Goal: Information Seeking & Learning: Find specific page/section

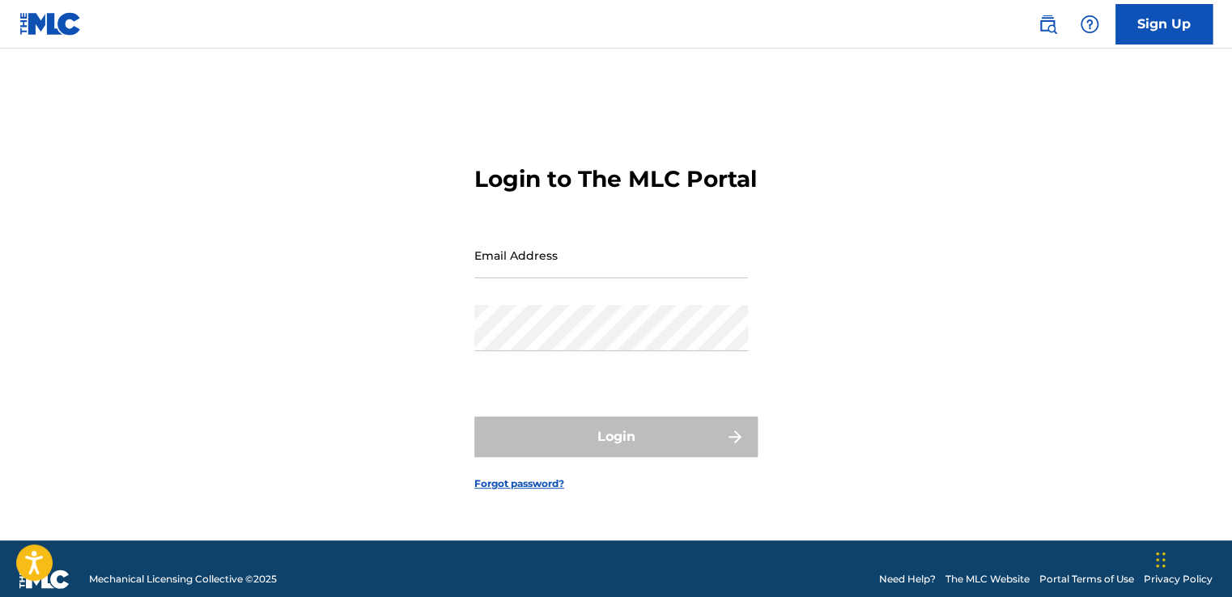
type input "[EMAIL_ADDRESS][DOMAIN_NAME]"
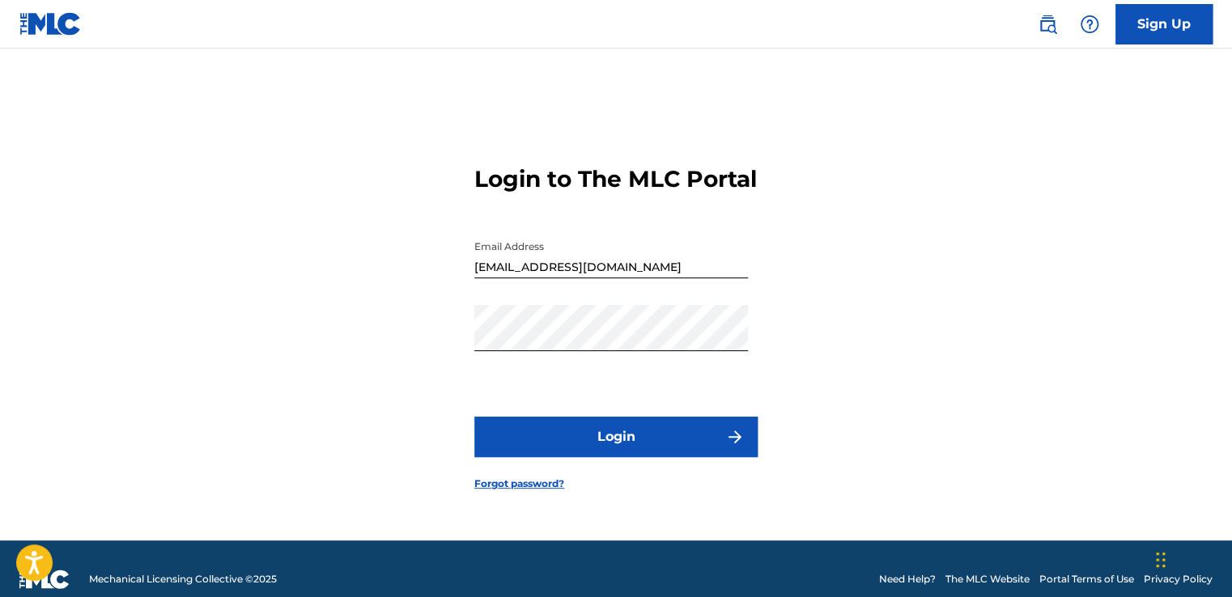
click at [601, 446] on button "Login" at bounding box center [615, 437] width 283 height 40
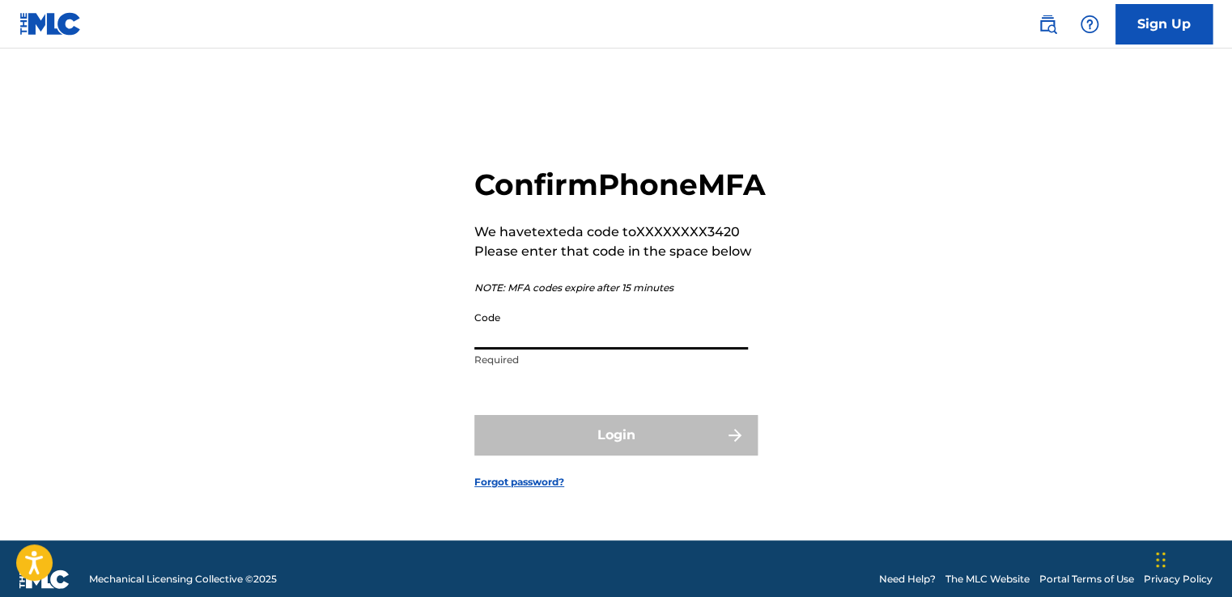
click at [509, 350] on input "Code" at bounding box center [611, 327] width 274 height 46
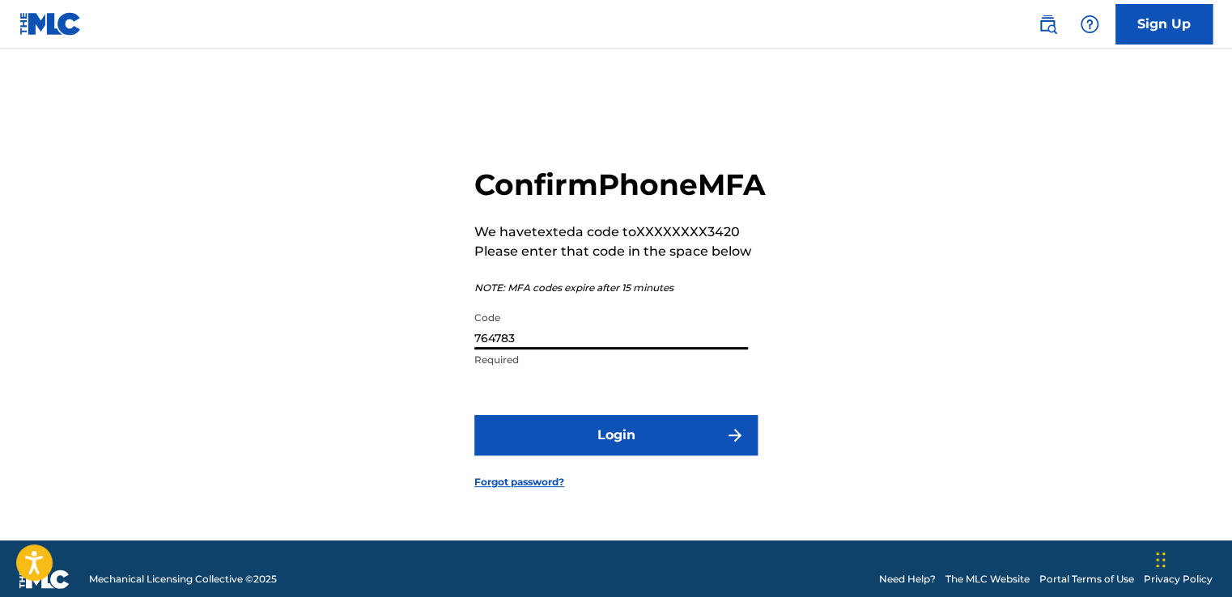
type input "764783"
click at [595, 447] on button "Login" at bounding box center [615, 435] width 283 height 40
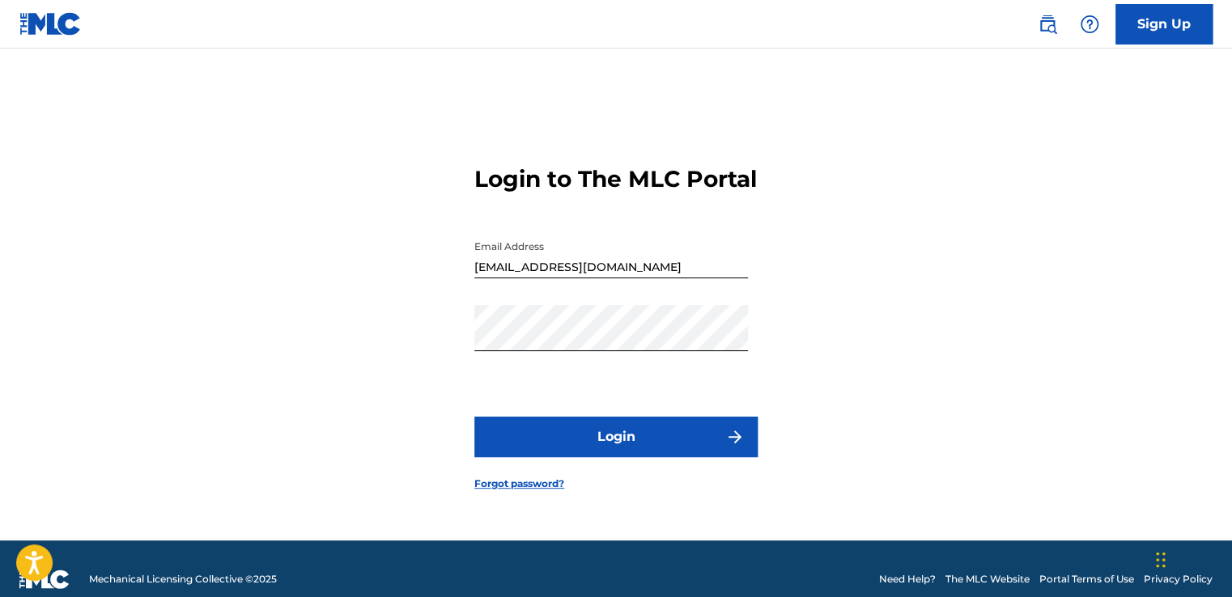
click at [608, 454] on button "Login" at bounding box center [615, 437] width 283 height 40
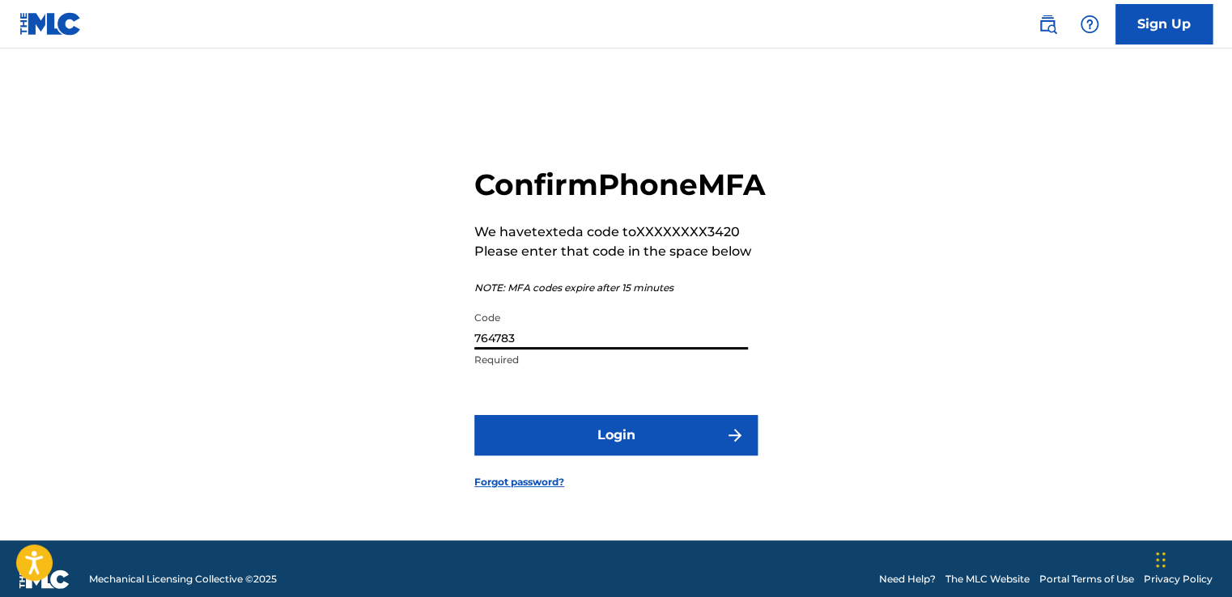
click at [520, 350] on input "764783" at bounding box center [611, 327] width 274 height 46
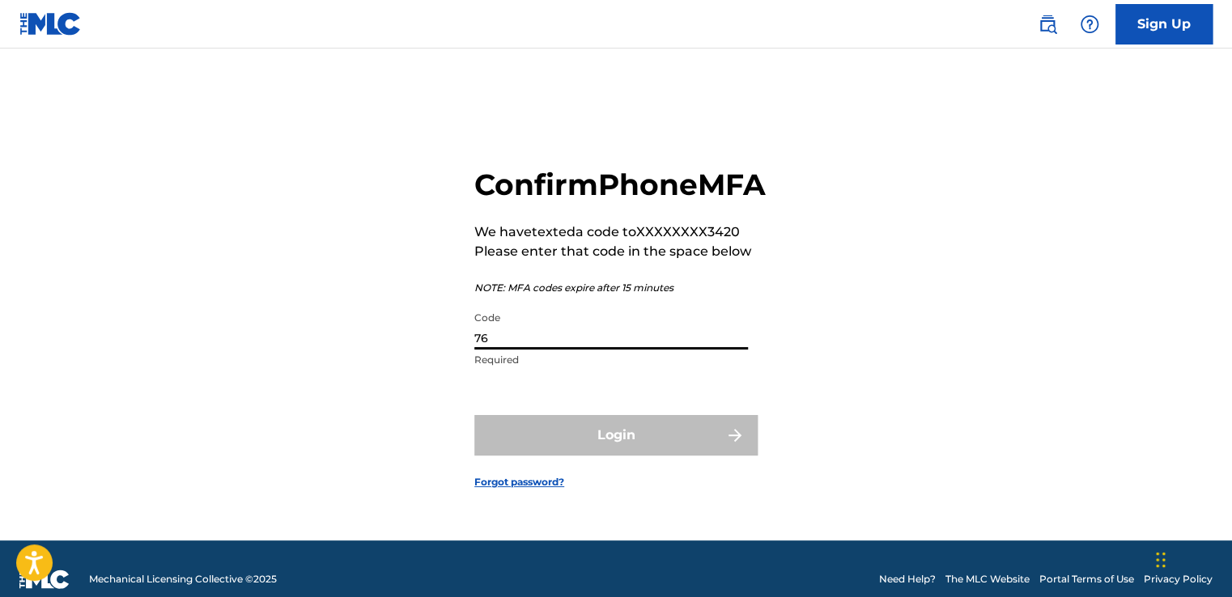
type input "7"
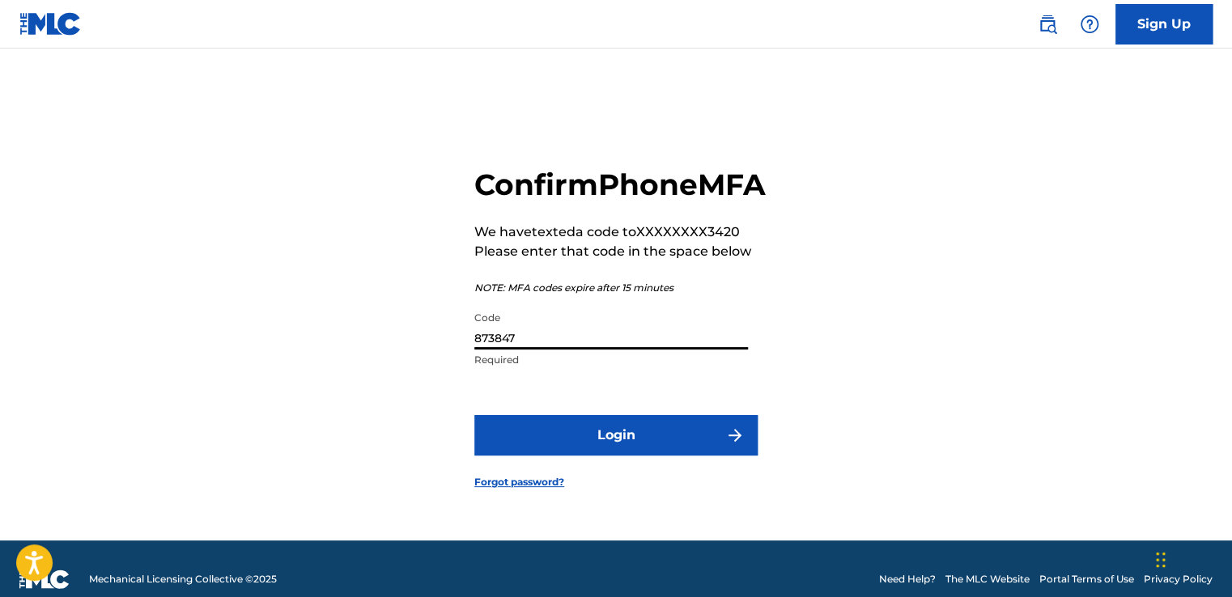
type input "873847"
click at [609, 449] on button "Login" at bounding box center [615, 435] width 283 height 40
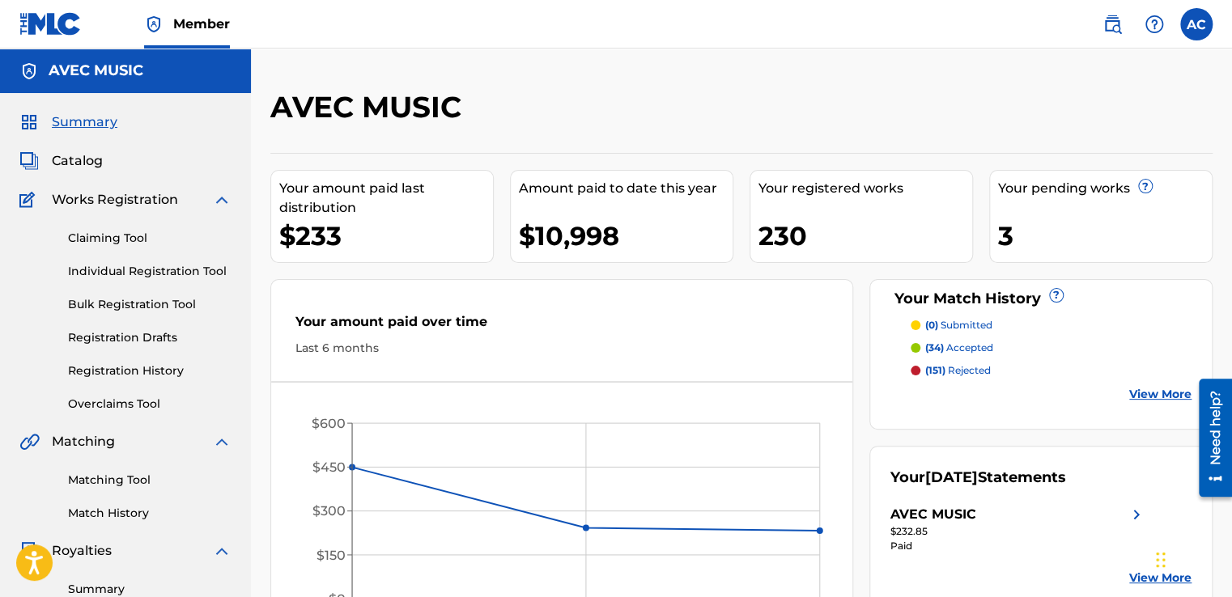
click at [89, 160] on span "Catalog" at bounding box center [77, 160] width 51 height 19
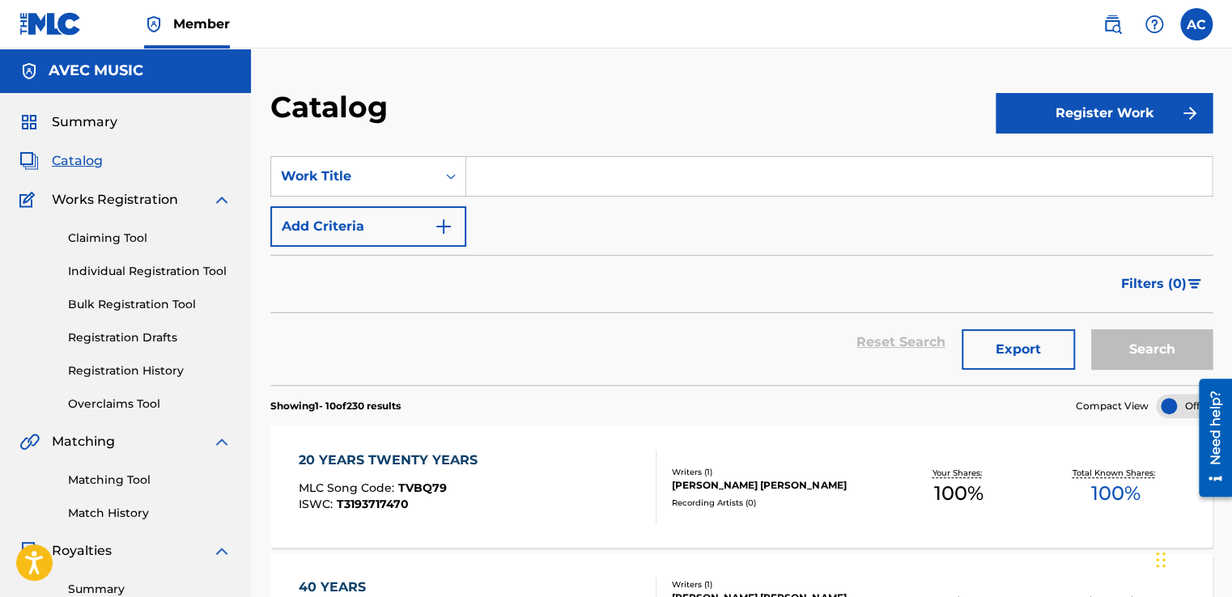
click at [86, 375] on link "Registration History" at bounding box center [150, 371] width 164 height 17
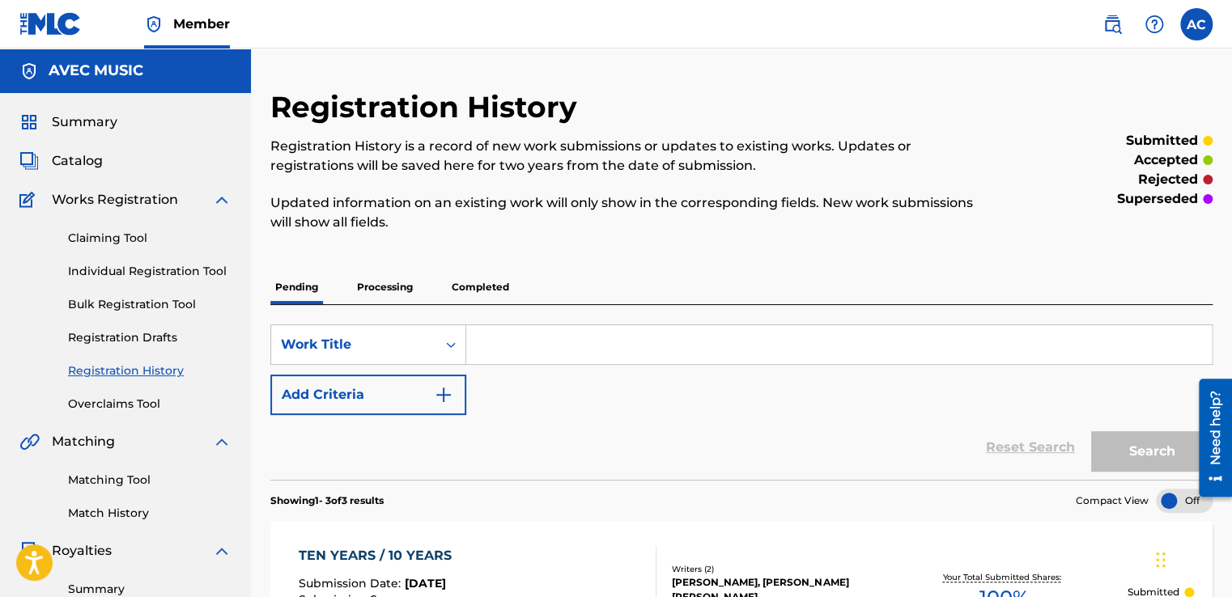
click at [480, 288] on p "Completed" at bounding box center [480, 287] width 67 height 34
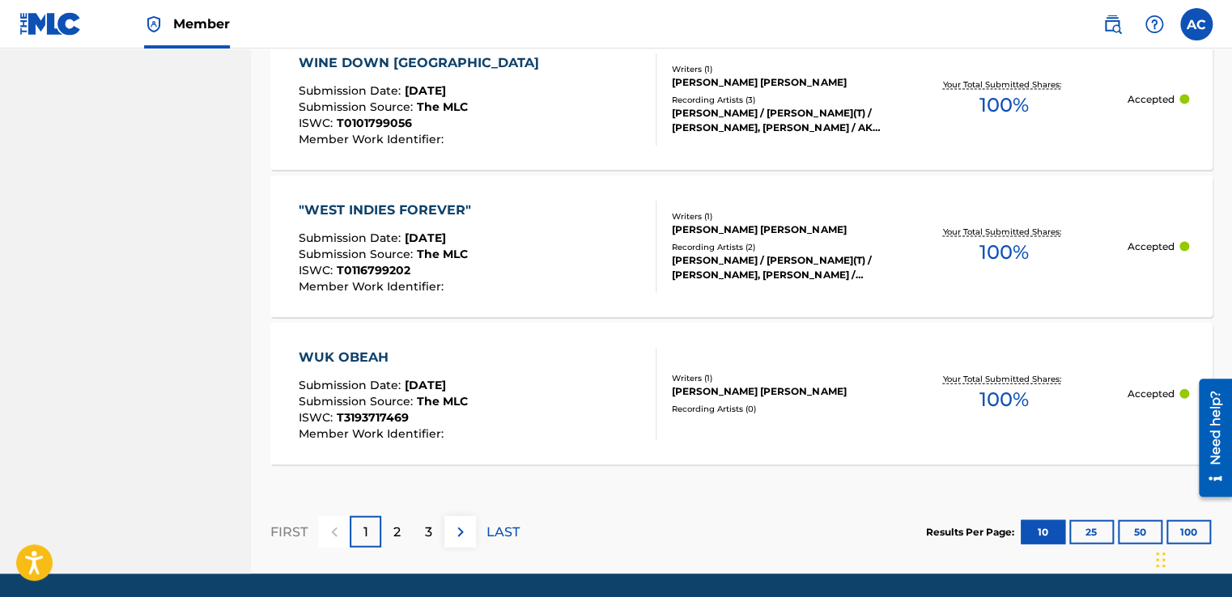
scroll to position [1661, 0]
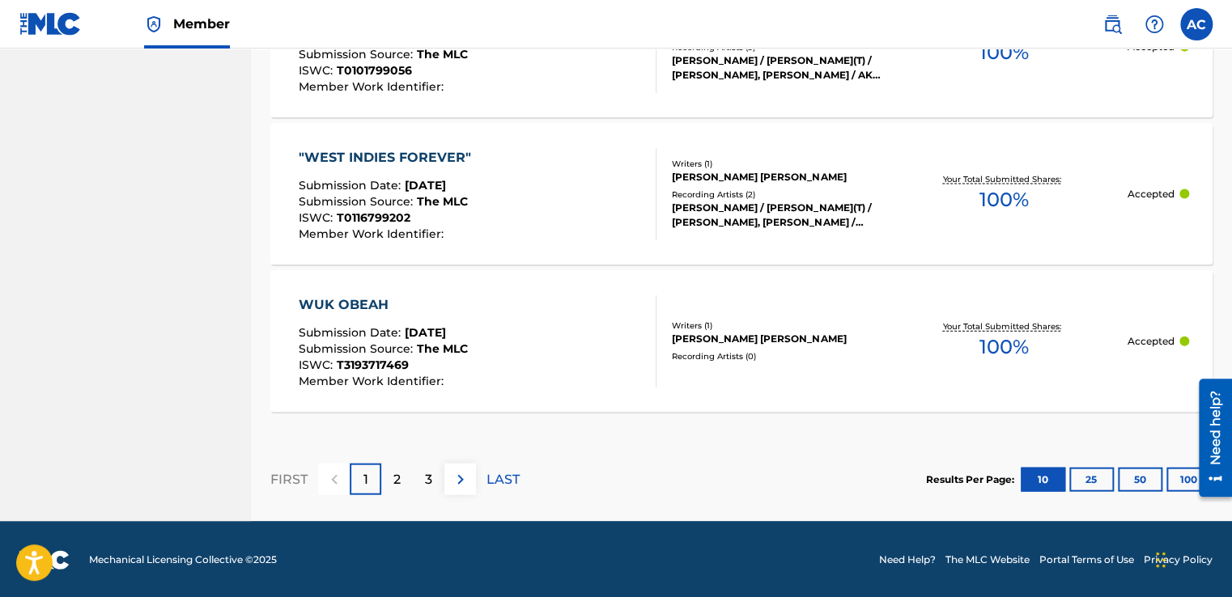
click at [504, 478] on p "LAST" at bounding box center [502, 479] width 33 height 19
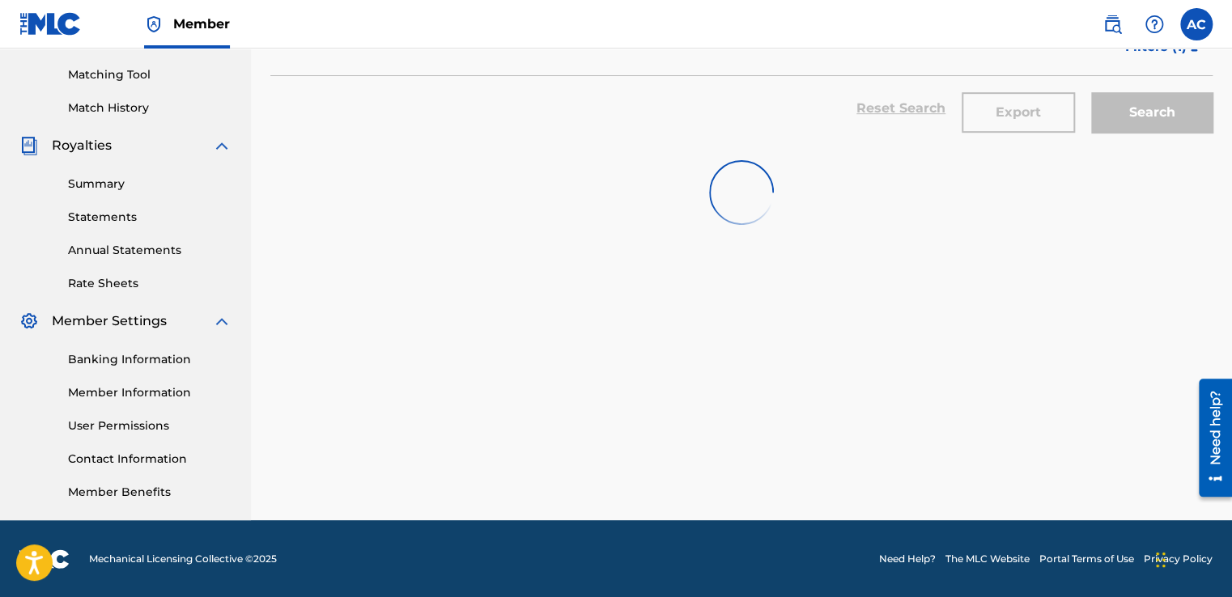
scroll to position [777, 0]
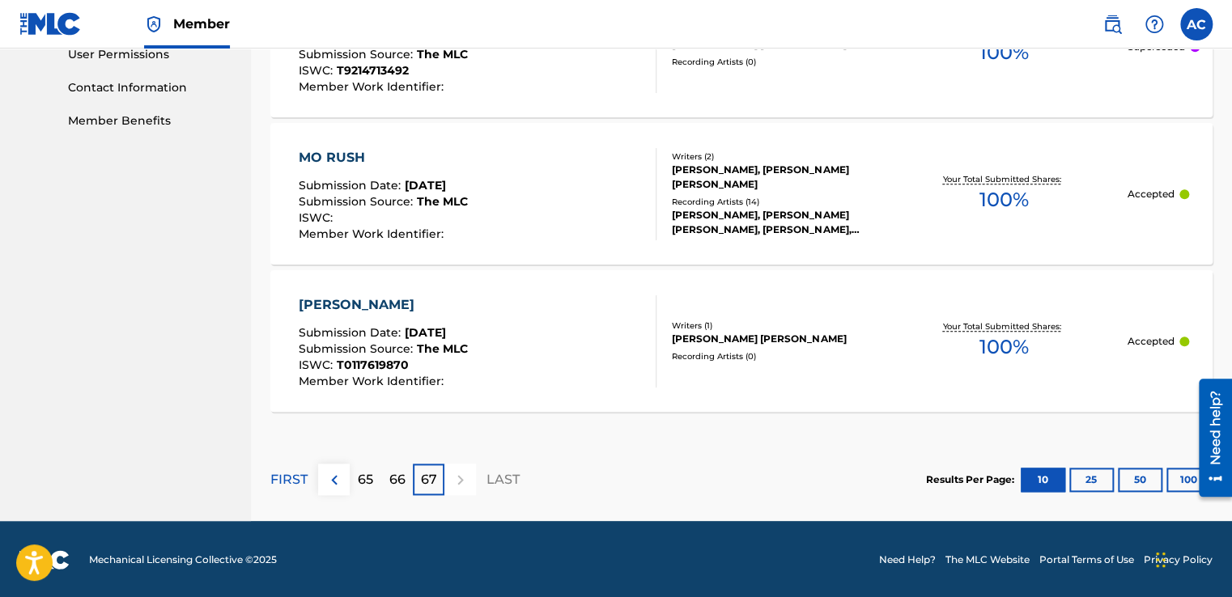
click at [333, 478] on img at bounding box center [334, 479] width 19 height 19
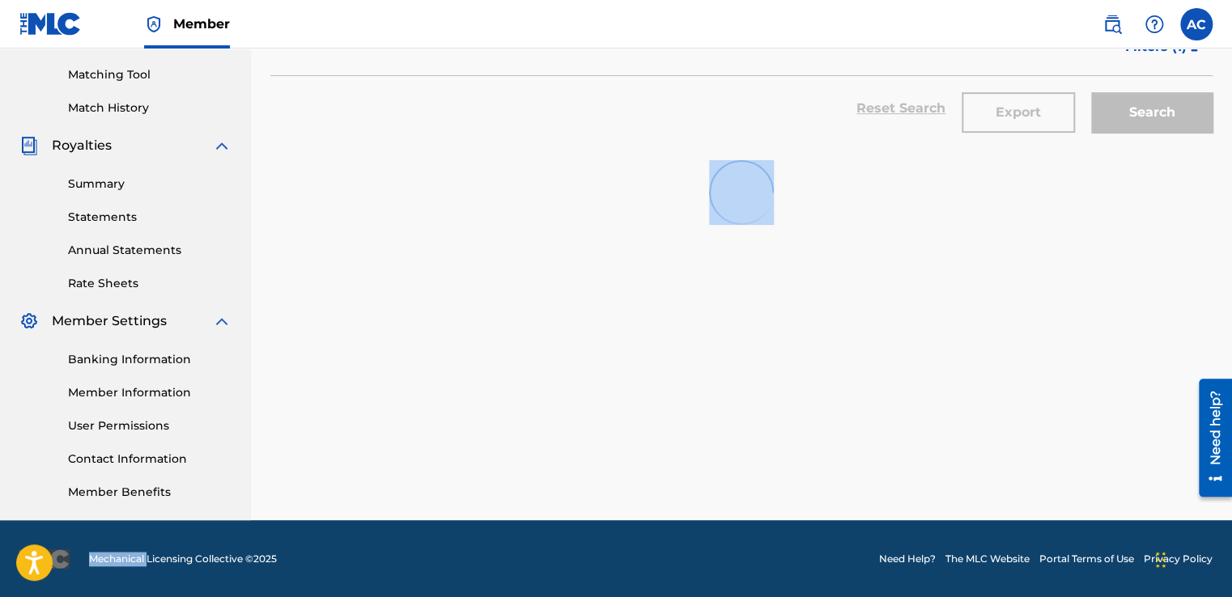
click at [333, 478] on div "Registration History Registration History is a record of new work submissions o…" at bounding box center [741, 102] width 981 height 837
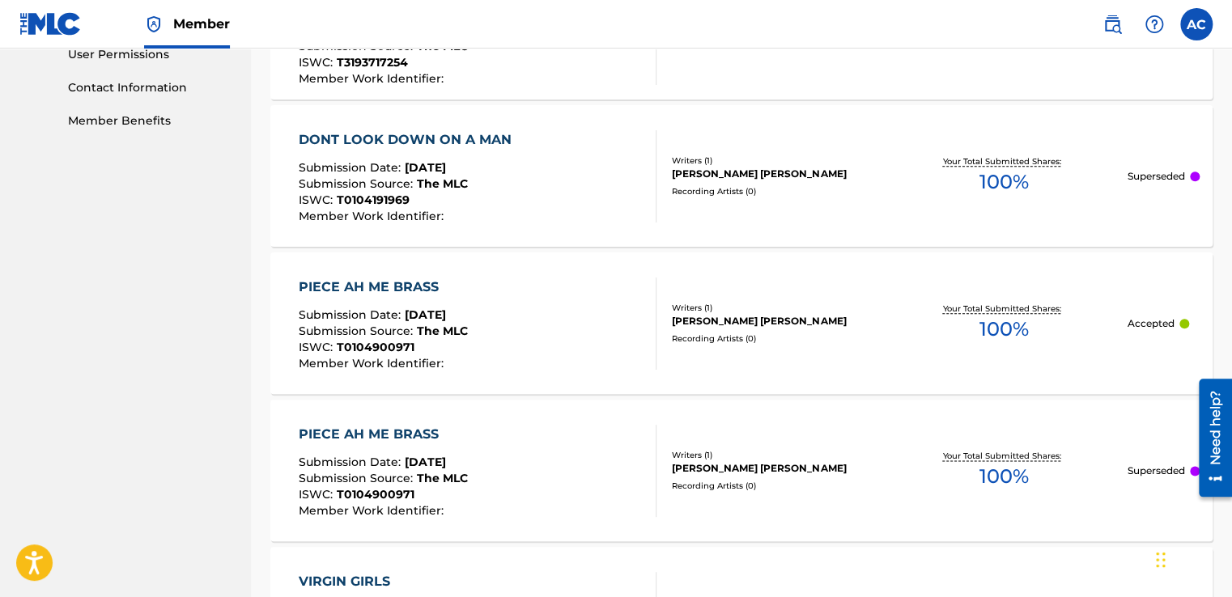
drag, startPoint x: 333, startPoint y: 478, endPoint x: 337, endPoint y: 559, distance: 80.2
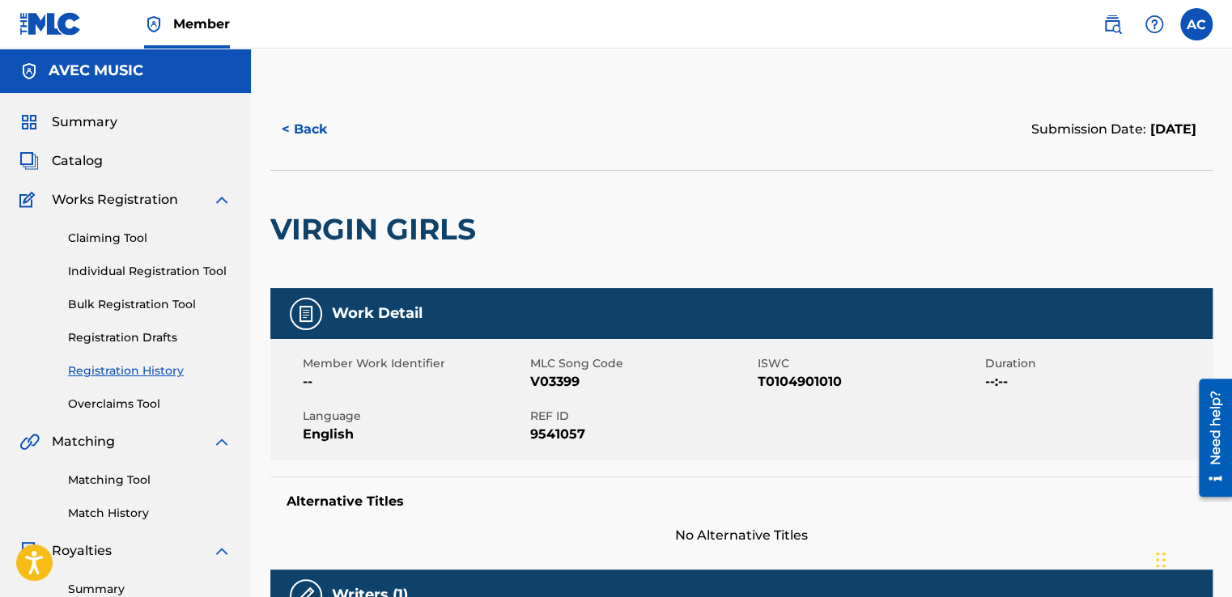
click at [300, 131] on button "< Back" at bounding box center [318, 129] width 97 height 40
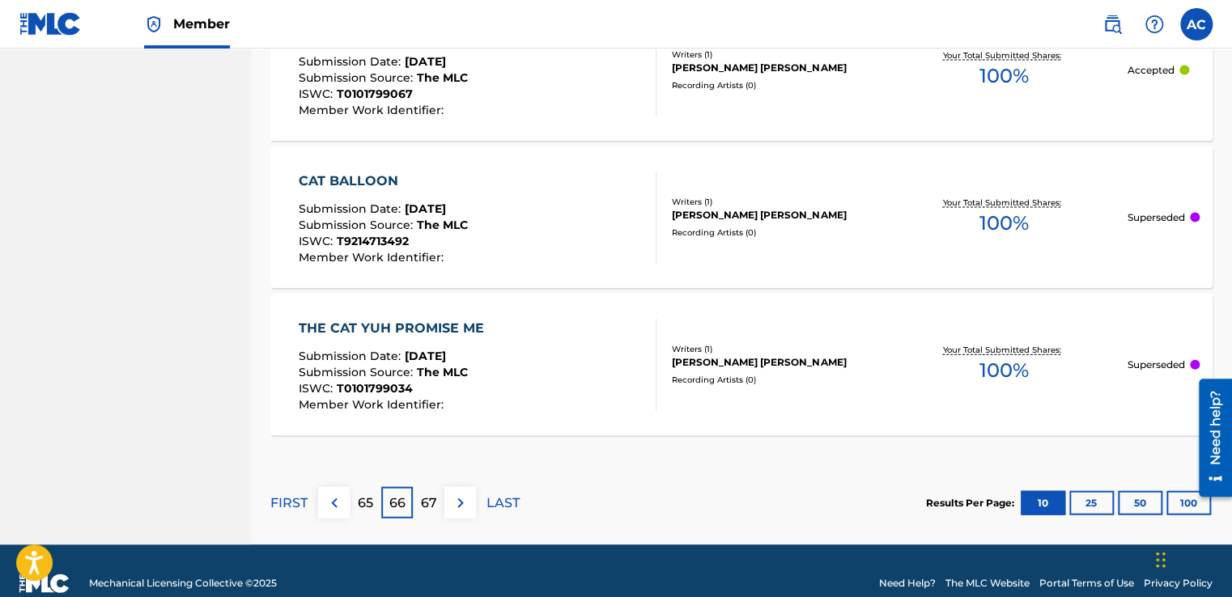
scroll to position [1644, 0]
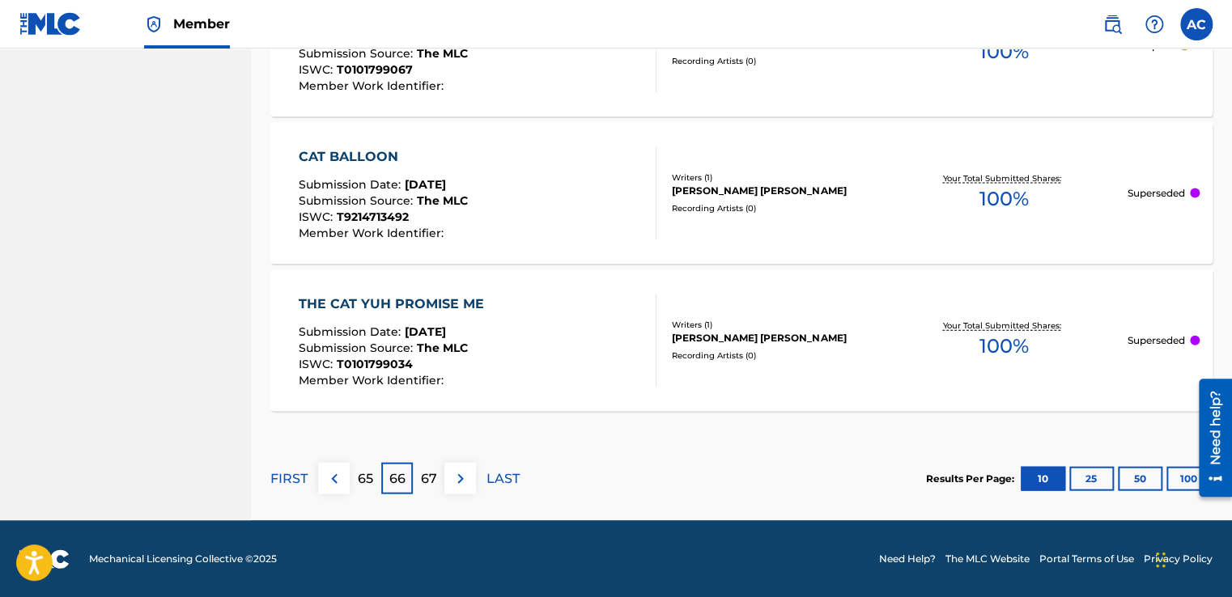
click at [331, 474] on img at bounding box center [334, 478] width 19 height 19
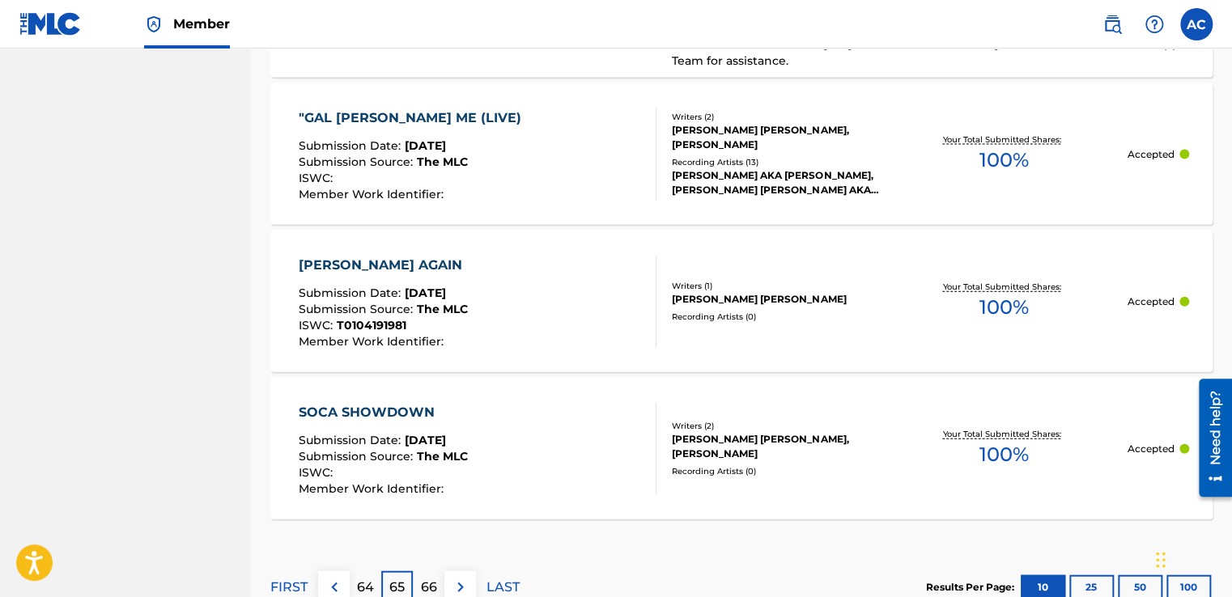
click at [333, 578] on img at bounding box center [334, 587] width 19 height 19
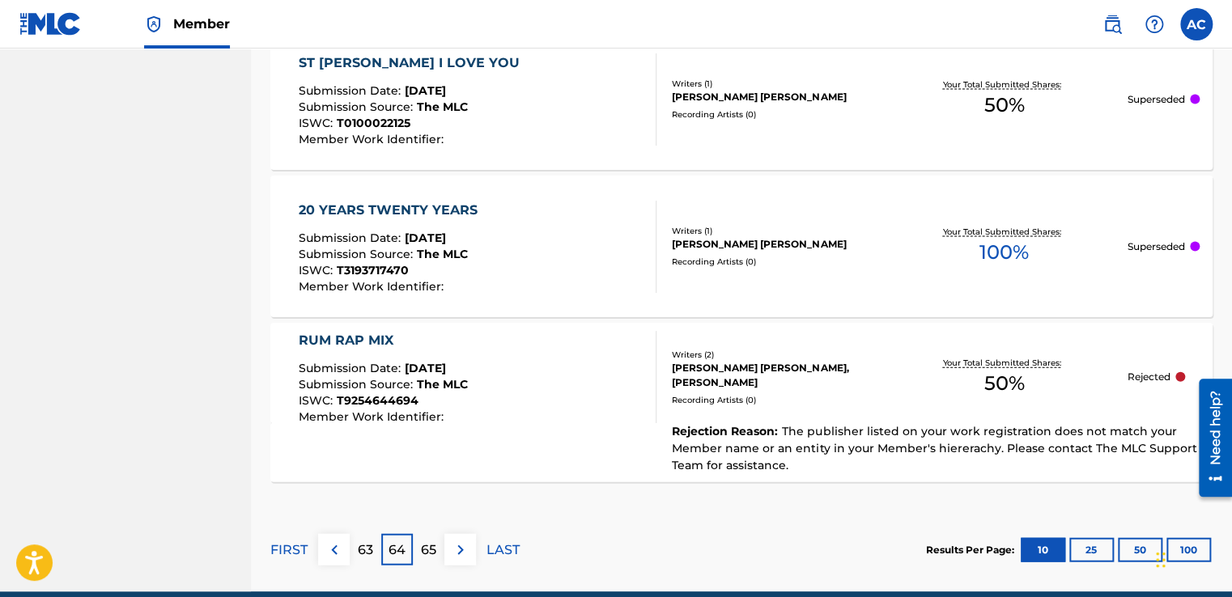
click at [333, 547] on img at bounding box center [334, 550] width 19 height 19
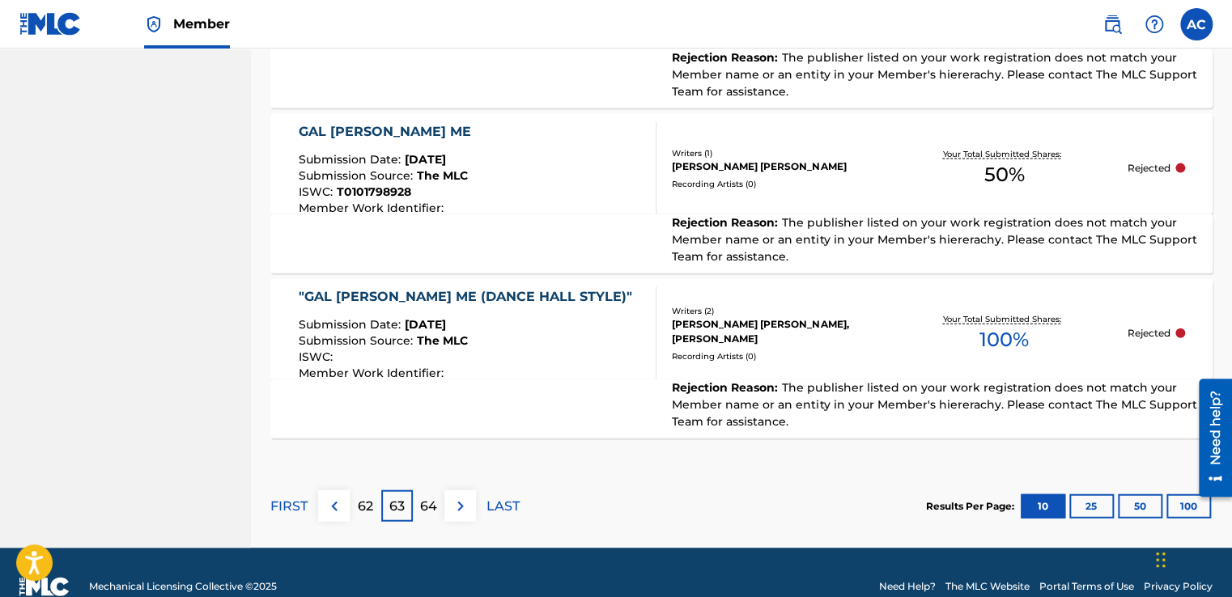
scroll to position [1768, 0]
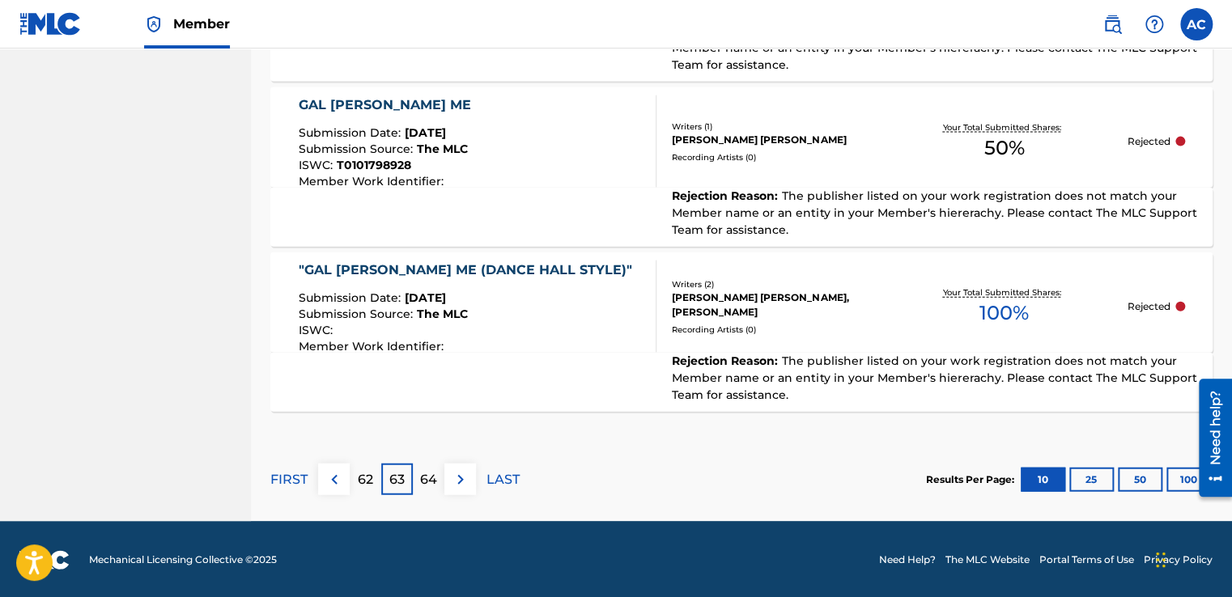
click at [332, 479] on img at bounding box center [334, 479] width 19 height 19
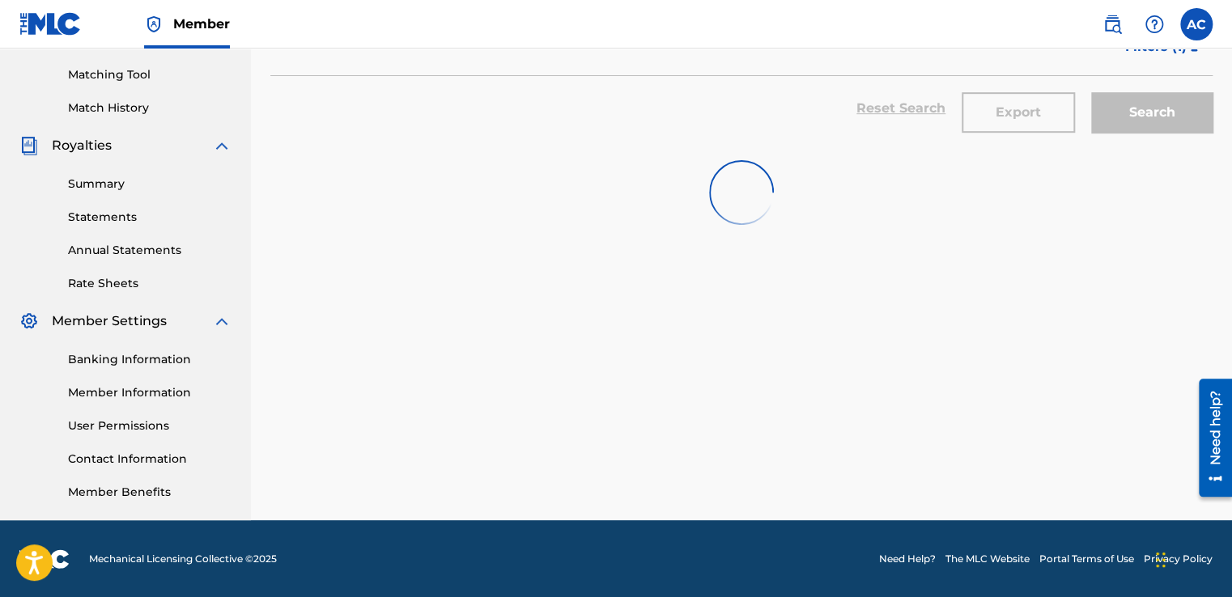
scroll to position [1732, 0]
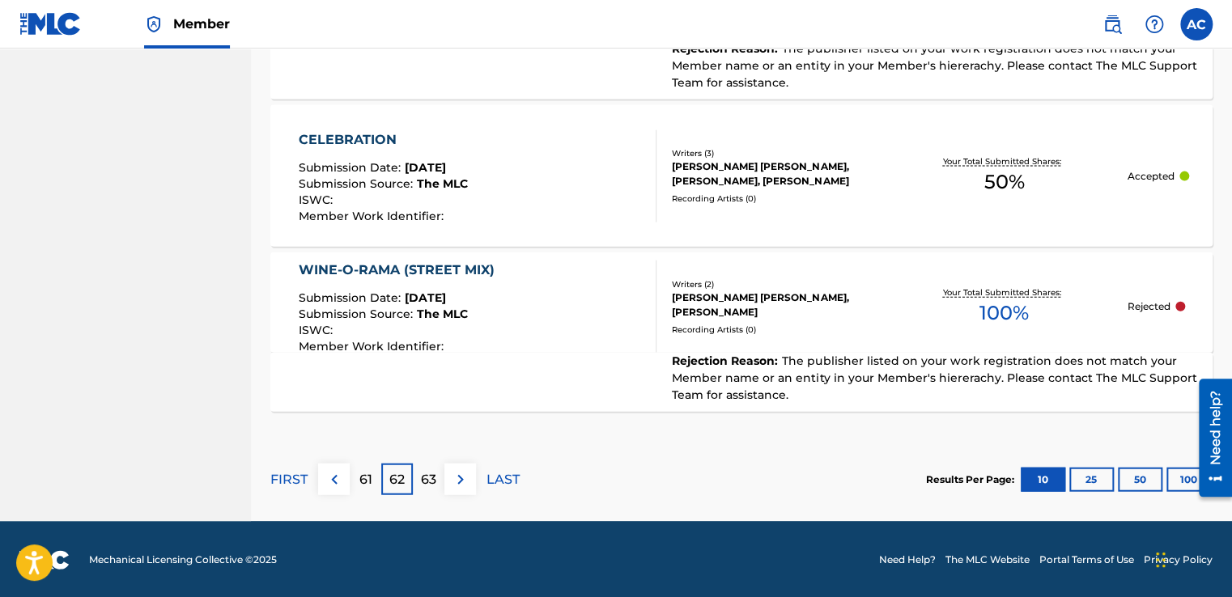
click at [332, 479] on img at bounding box center [334, 479] width 19 height 19
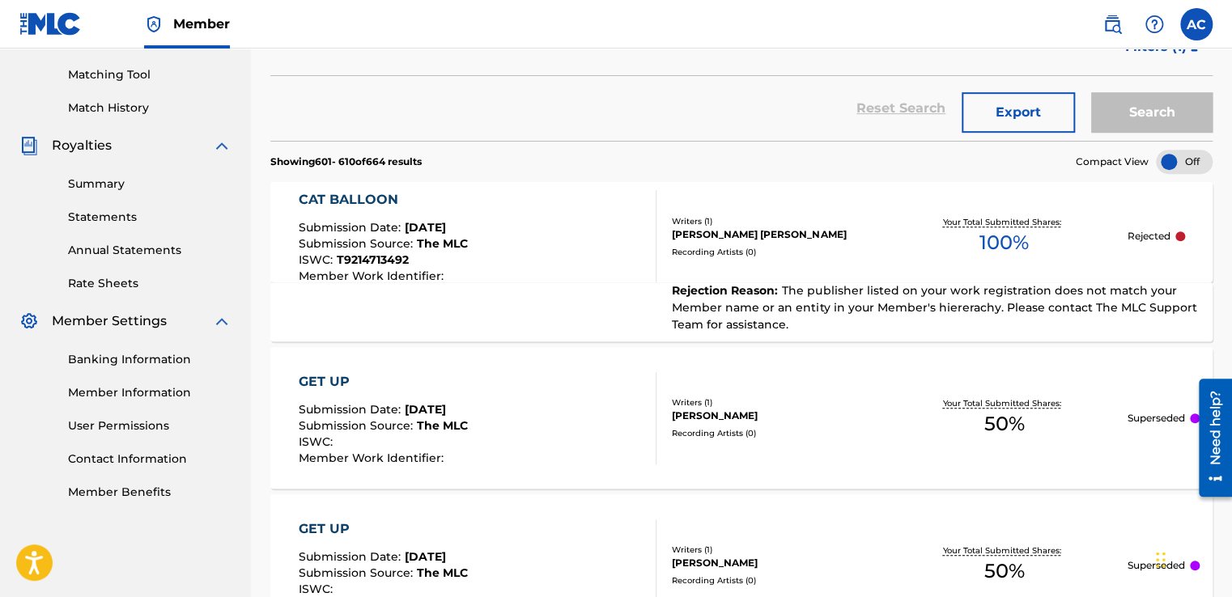
scroll to position [1697, 0]
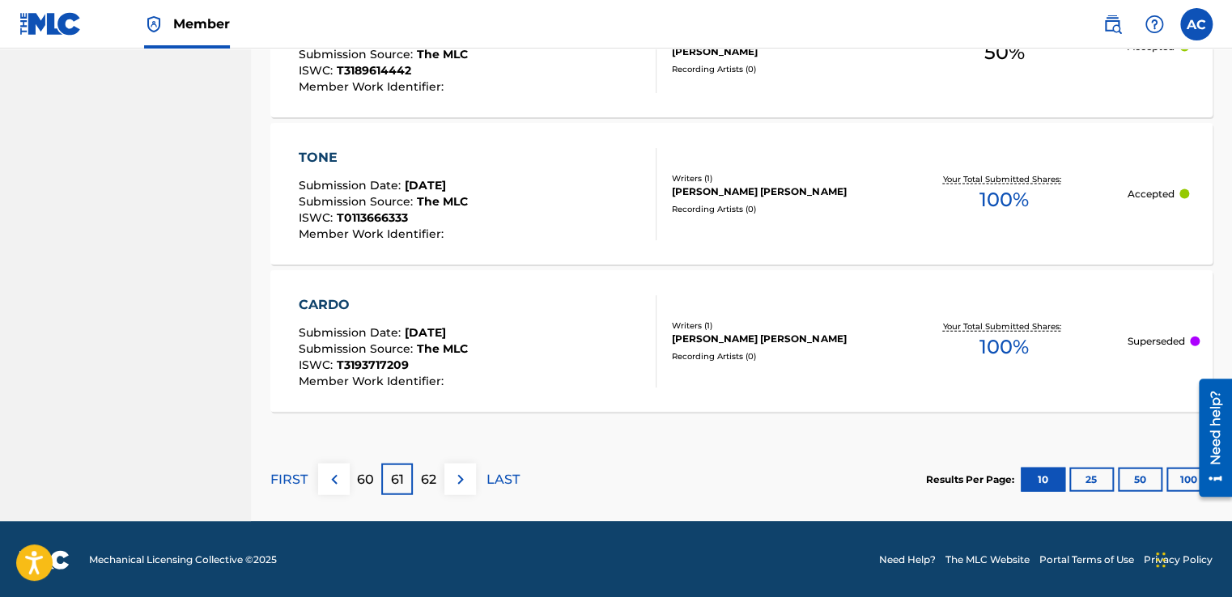
click at [332, 479] on img at bounding box center [334, 479] width 19 height 19
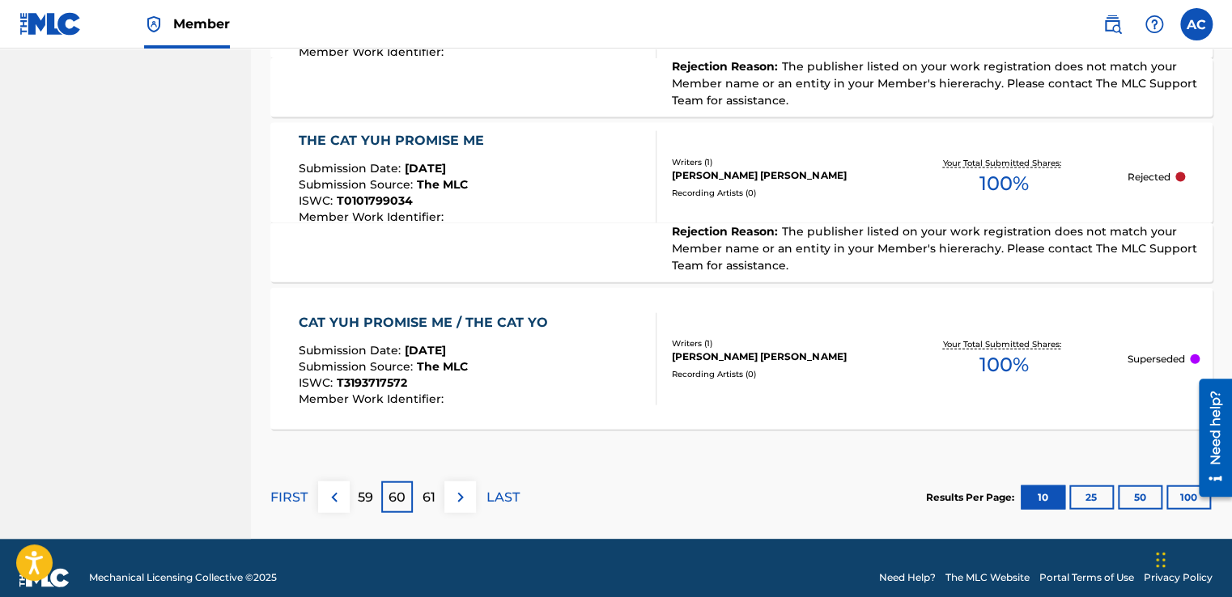
click at [333, 490] on img at bounding box center [334, 497] width 19 height 19
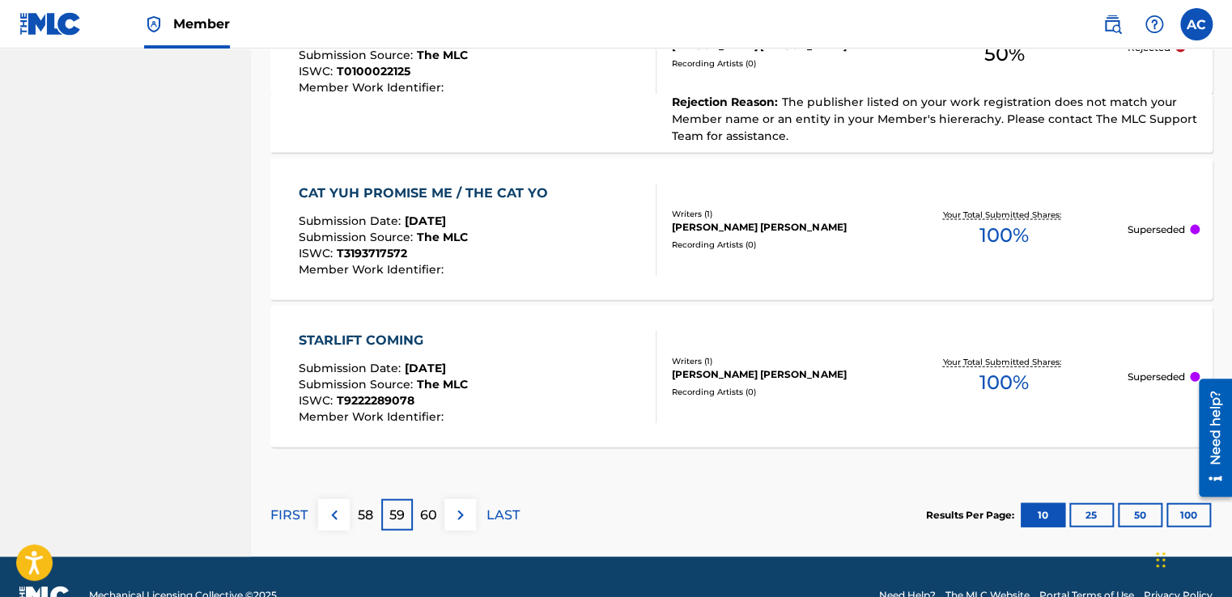
click at [335, 512] on img at bounding box center [334, 515] width 19 height 19
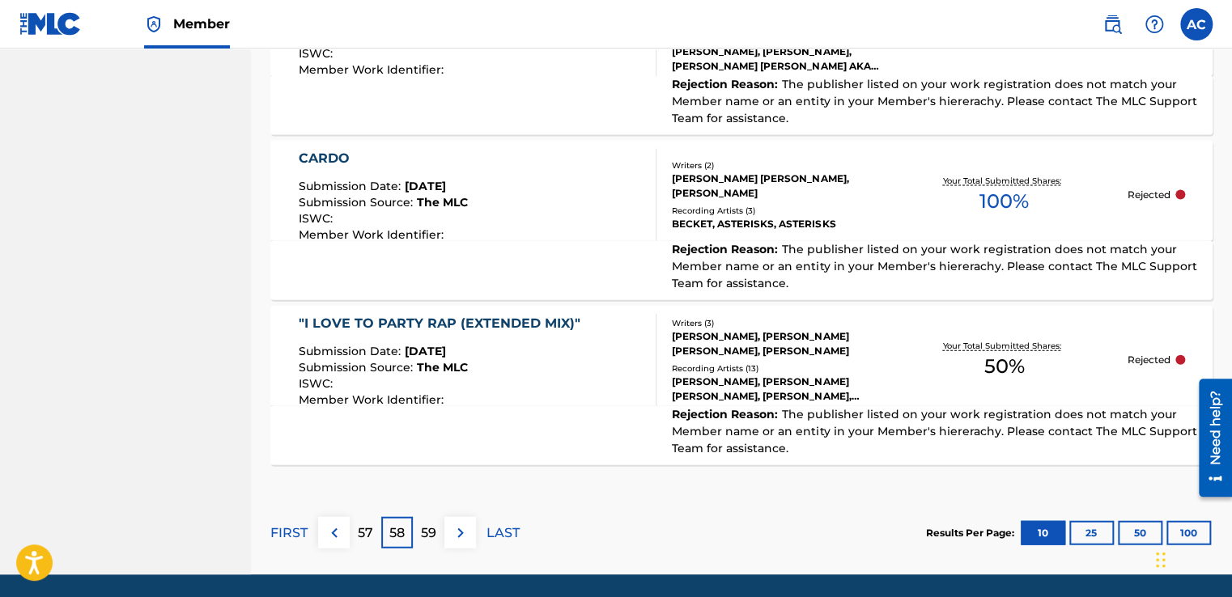
click at [334, 531] on img at bounding box center [334, 533] width 19 height 19
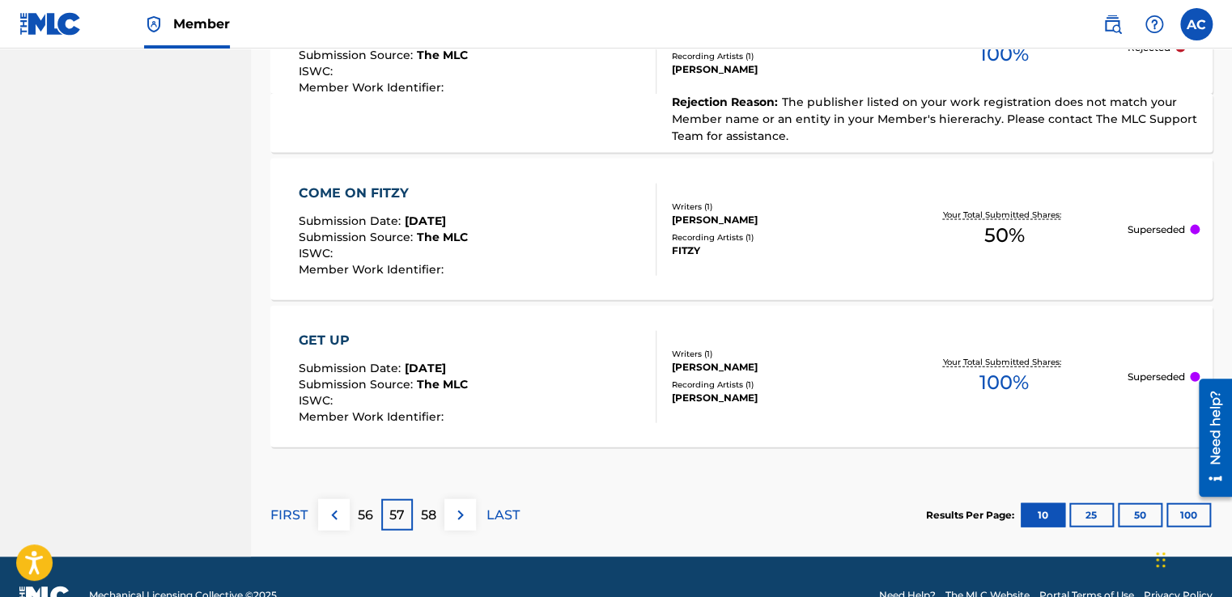
click at [360, 513] on p "56" at bounding box center [365, 515] width 15 height 19
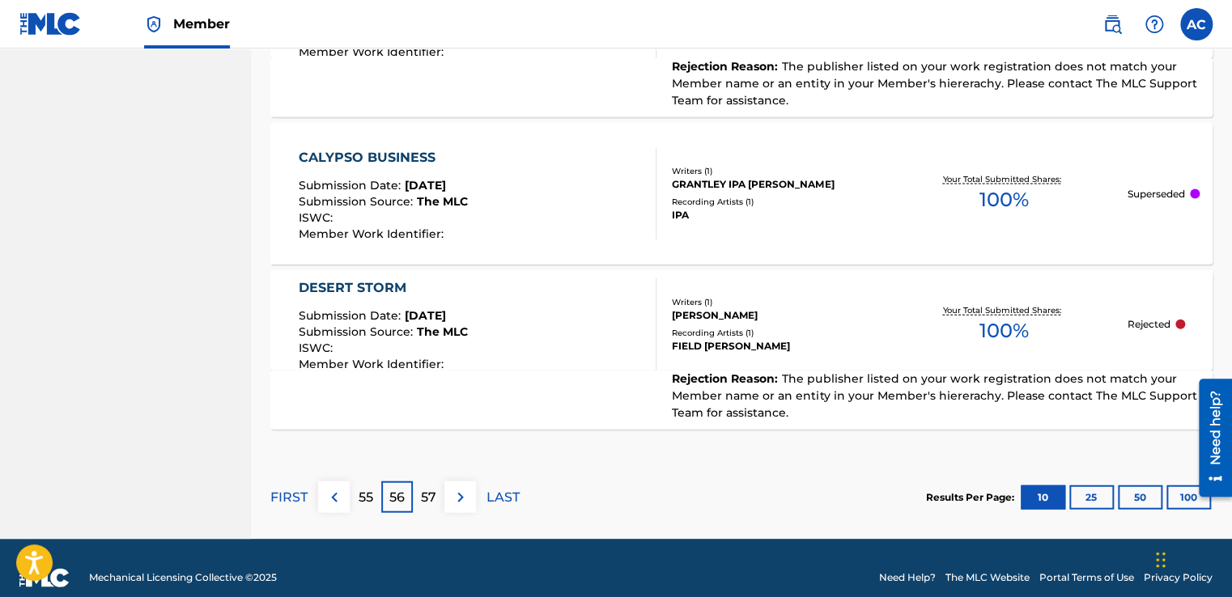
click at [359, 491] on p "55" at bounding box center [366, 497] width 15 height 19
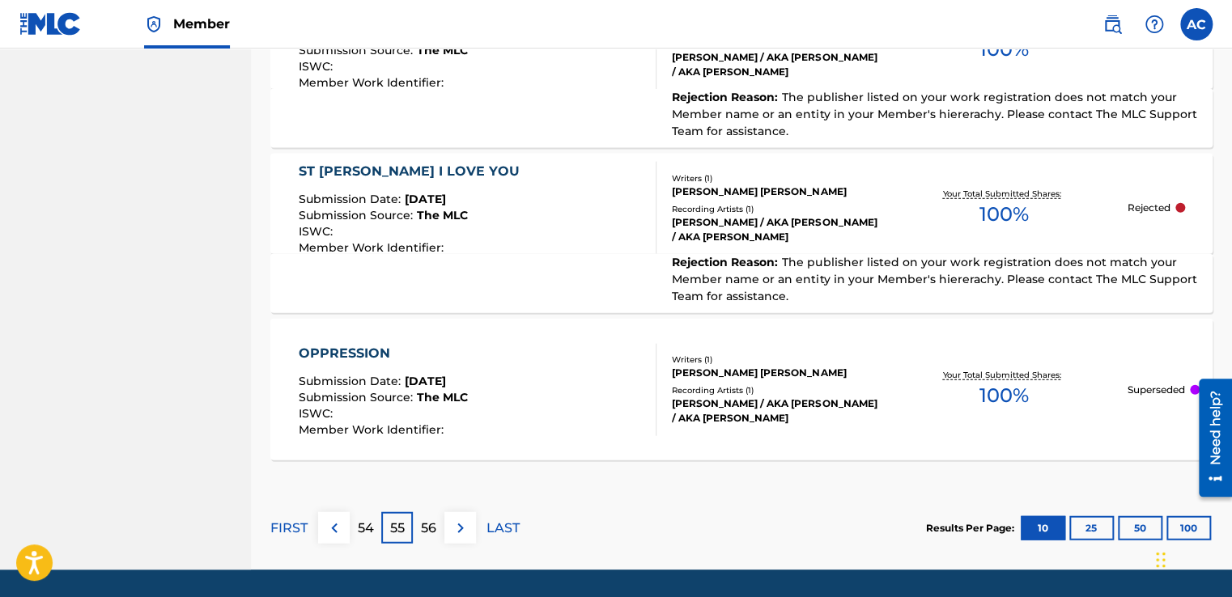
scroll to position [1803, 0]
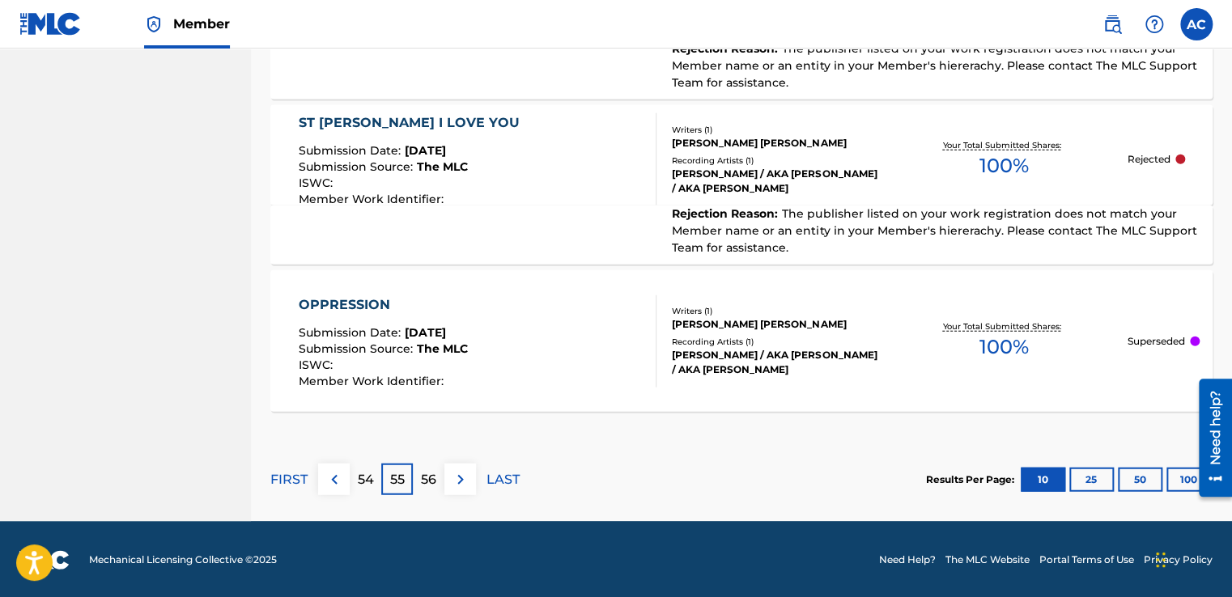
click at [424, 491] on div "56" at bounding box center [429, 480] width 32 height 32
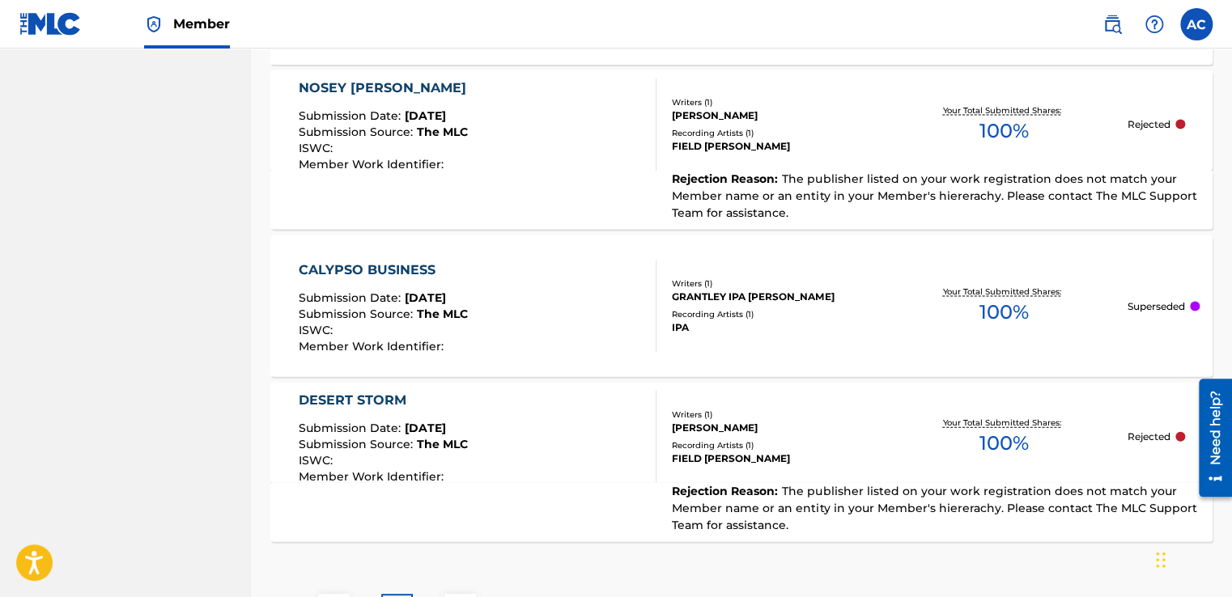
scroll to position [1715, 0]
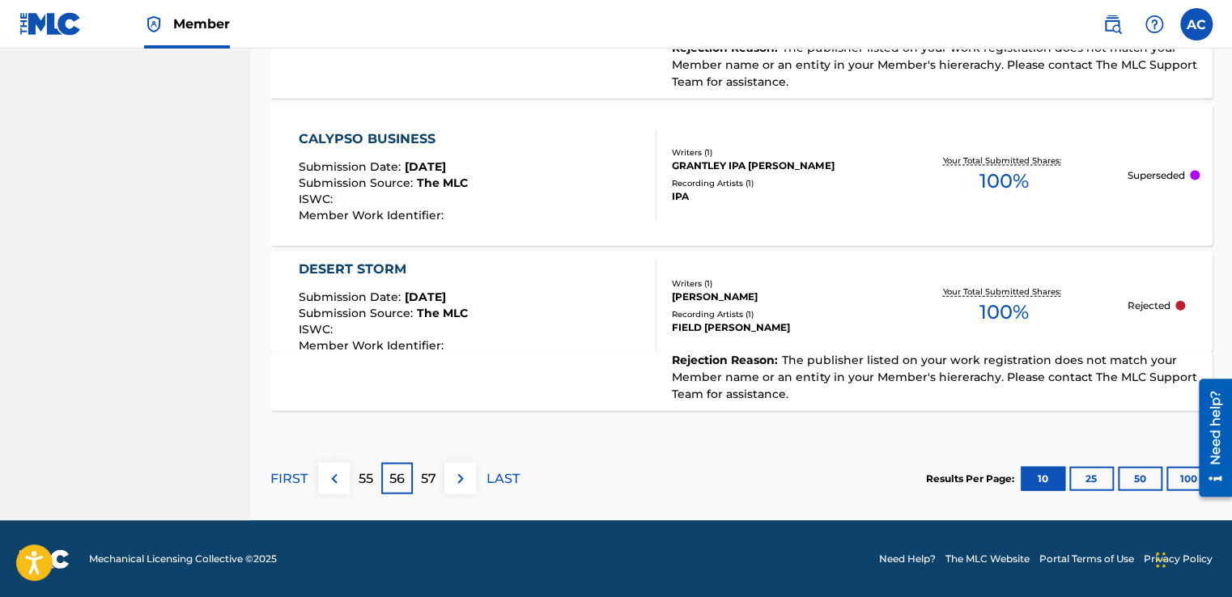
click at [424, 491] on div "57" at bounding box center [429, 479] width 32 height 32
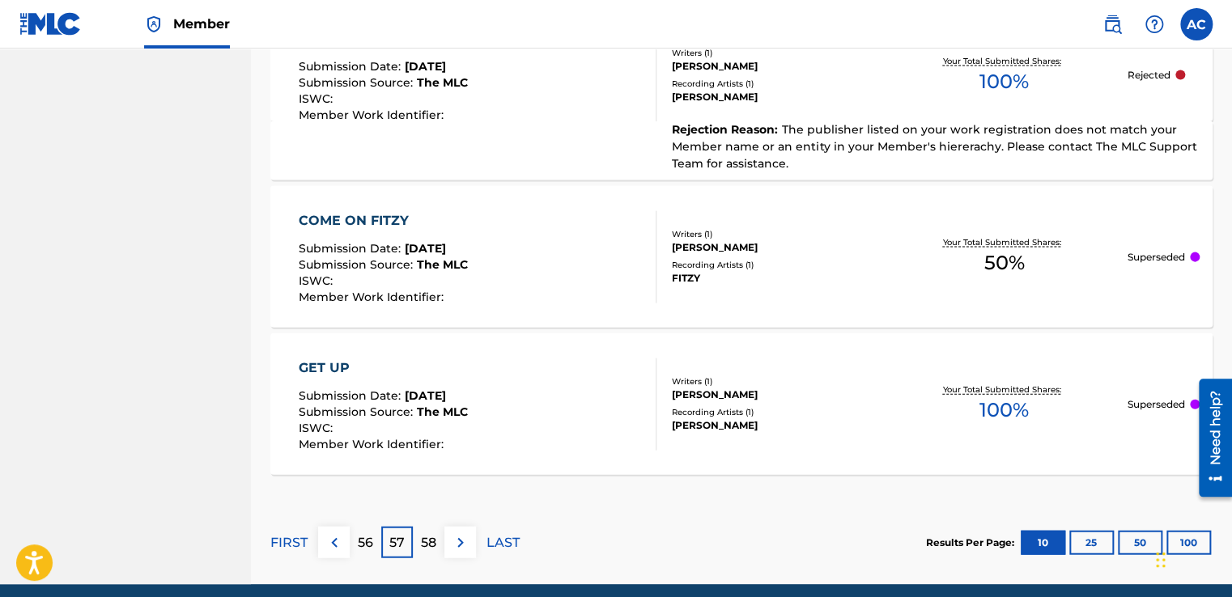
scroll to position [1732, 0]
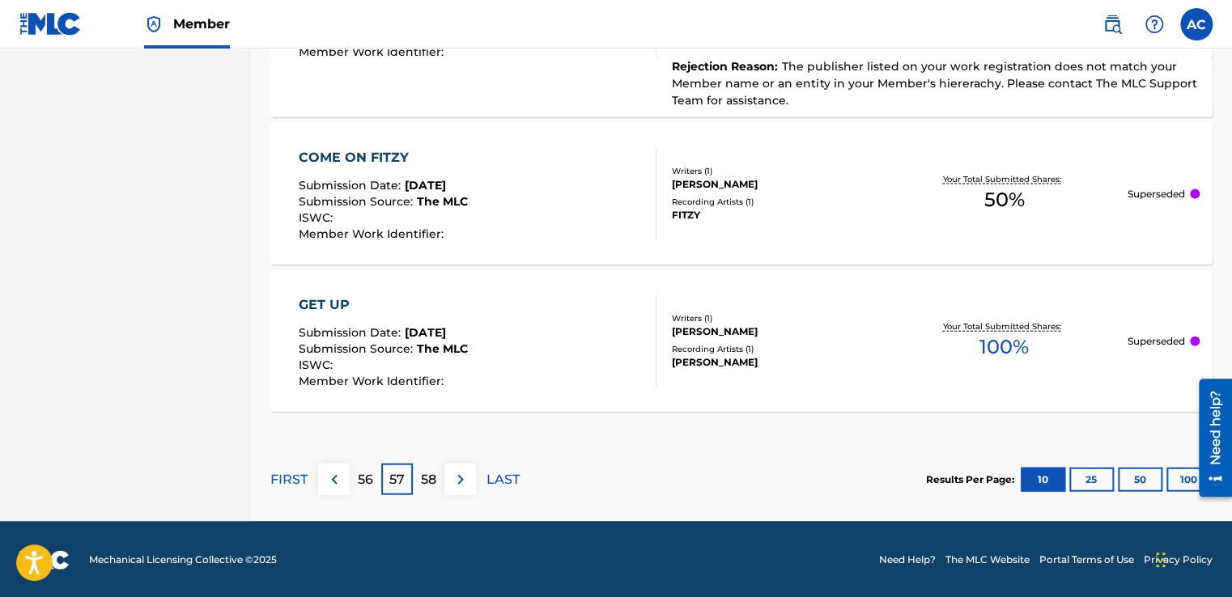
click at [426, 478] on p "58" at bounding box center [428, 479] width 15 height 19
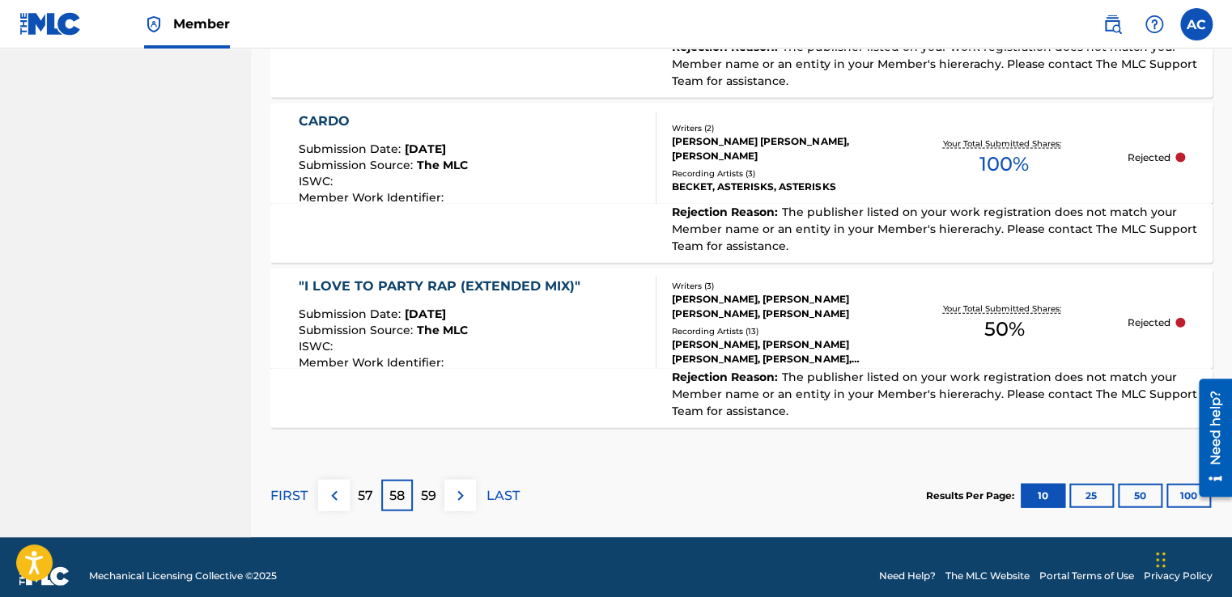
scroll to position [1751, 0]
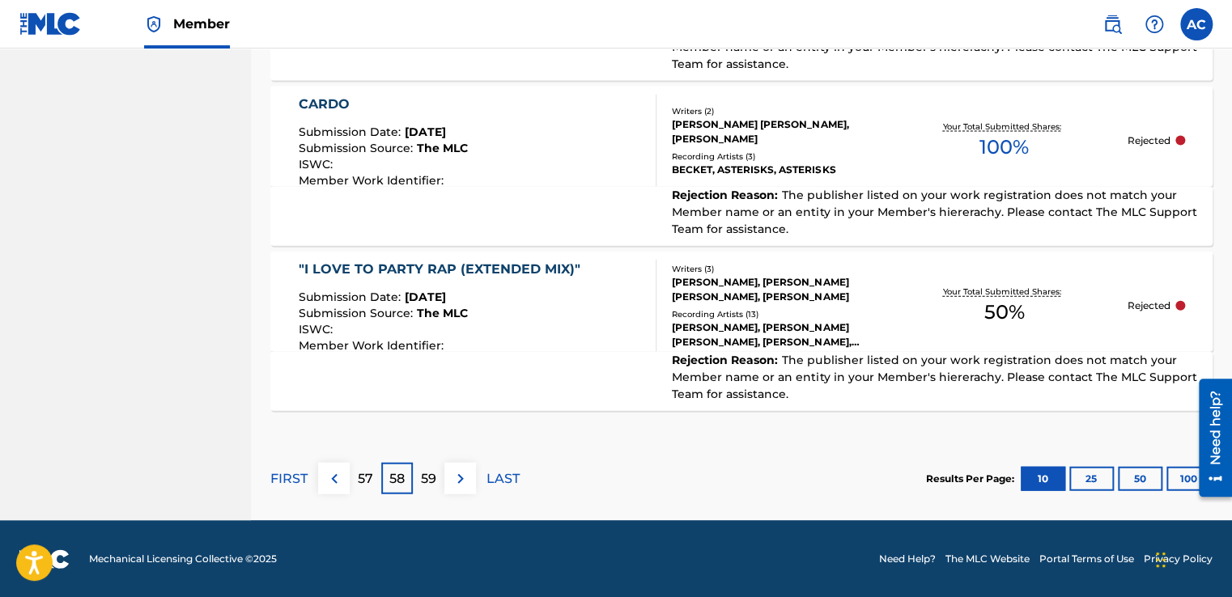
click at [434, 474] on p "59" at bounding box center [428, 478] width 15 height 19
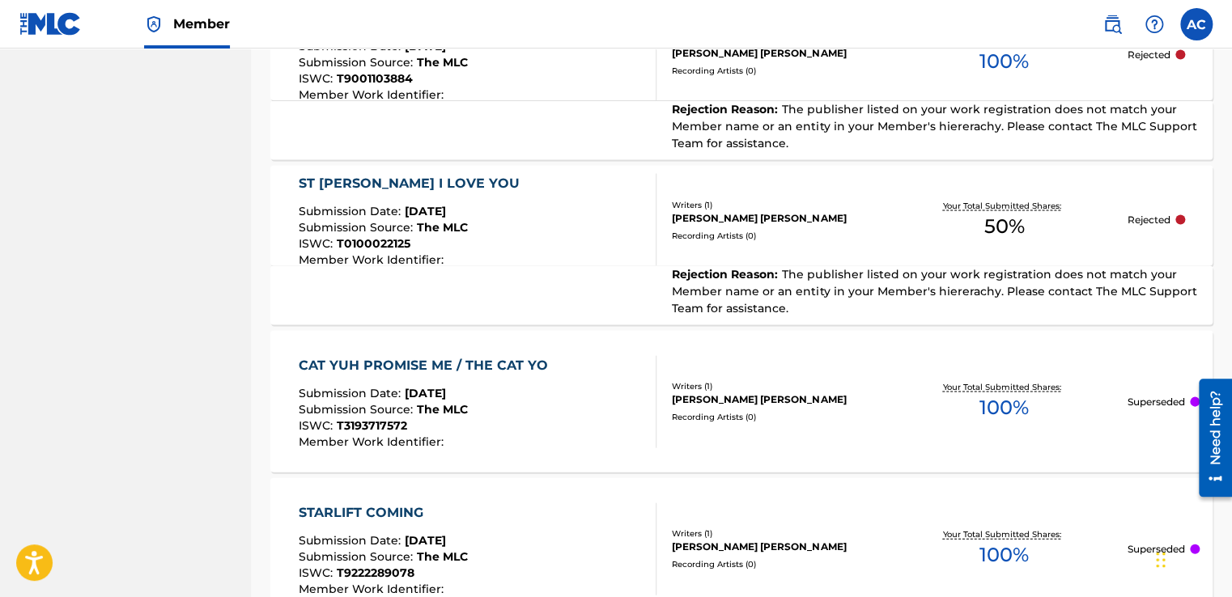
scroll to position [1732, 0]
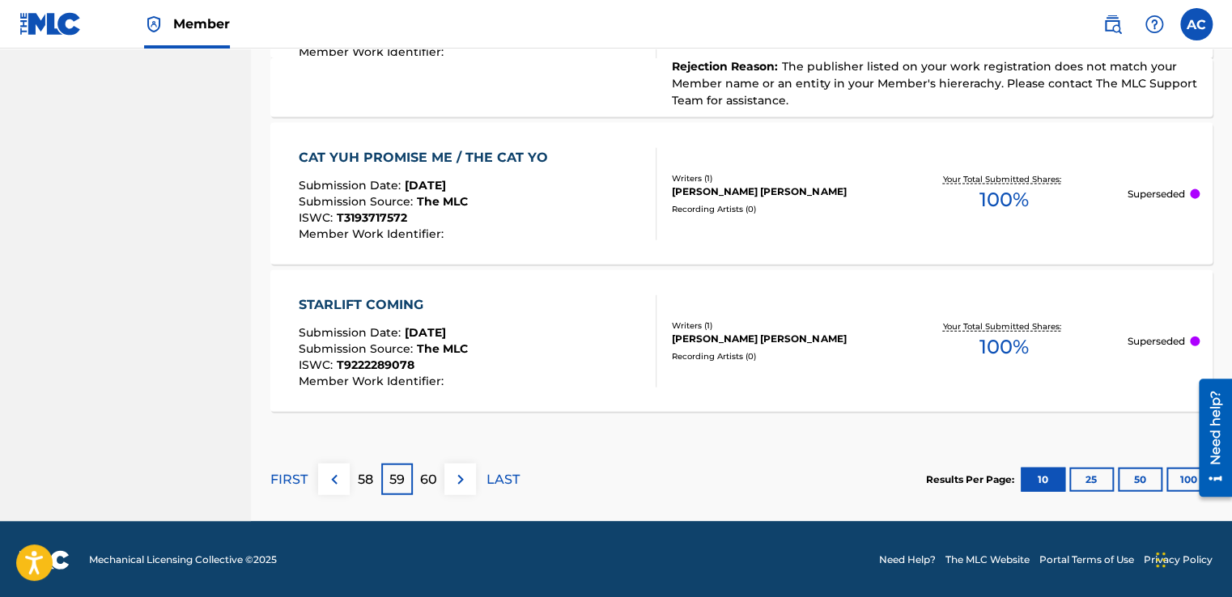
click at [525, 468] on section "FIRST 58 59 60 LAST Results Per Page: 10 25 50 100" at bounding box center [741, 479] width 942 height 83
click at [434, 478] on p "60" at bounding box center [428, 479] width 17 height 19
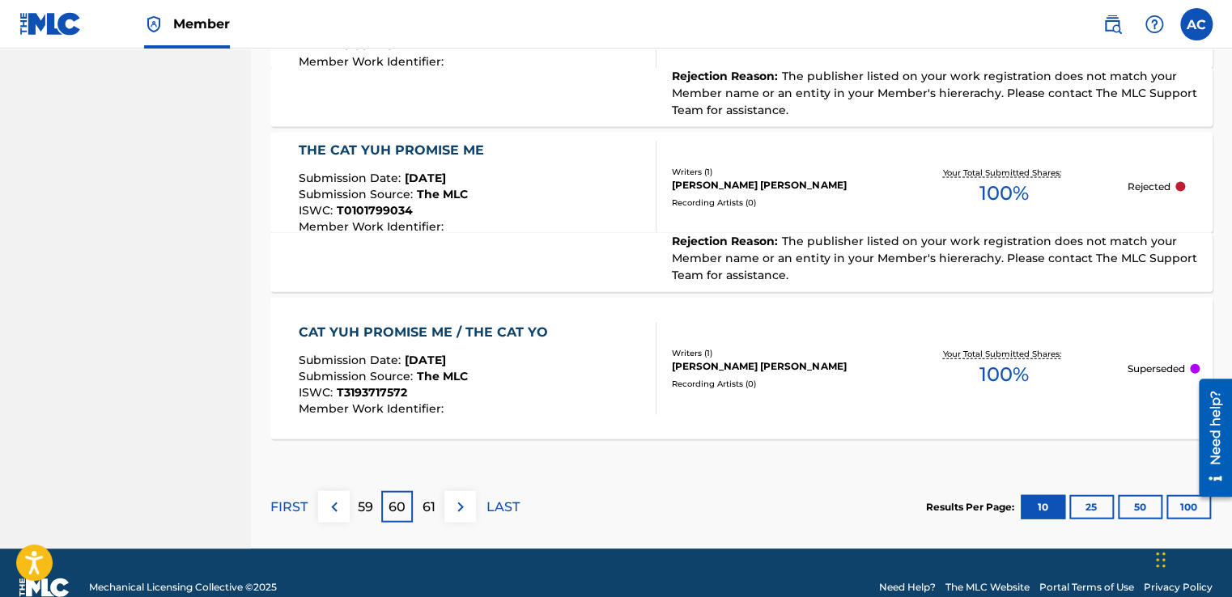
scroll to position [1715, 0]
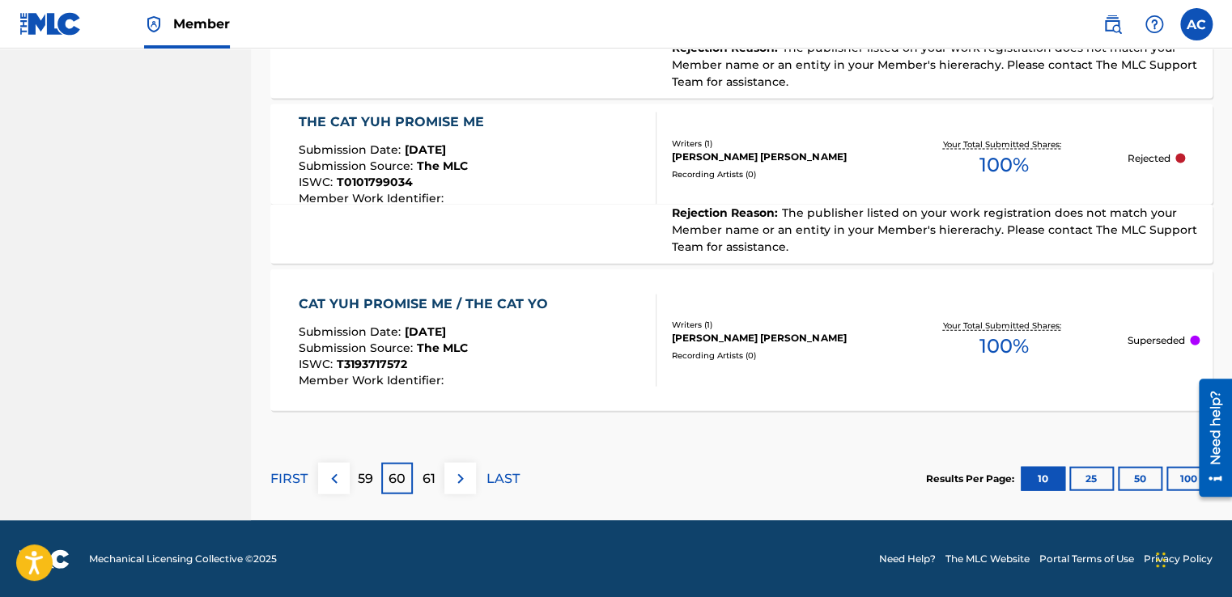
click at [427, 484] on p "61" at bounding box center [429, 478] width 13 height 19
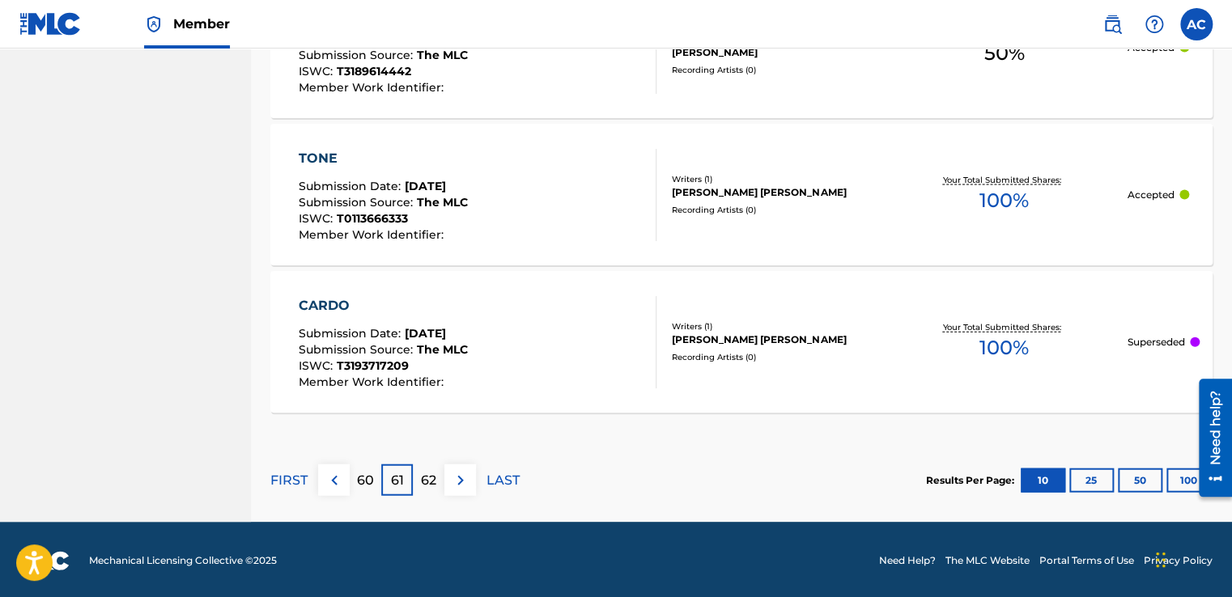
scroll to position [1697, 0]
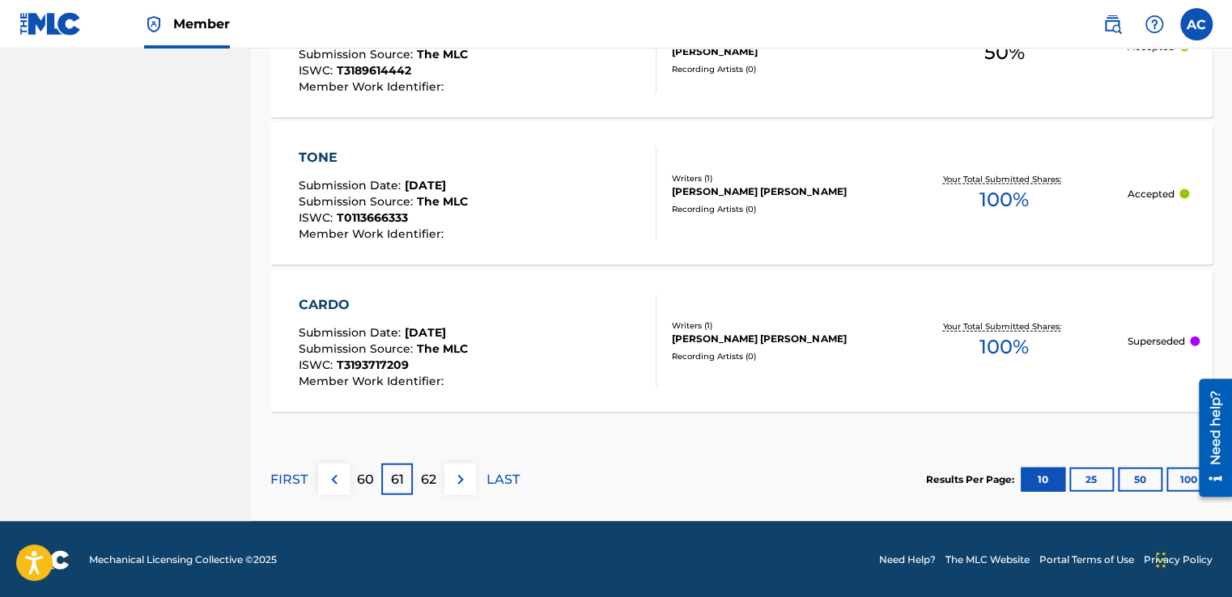
click at [427, 467] on div "62" at bounding box center [429, 480] width 32 height 32
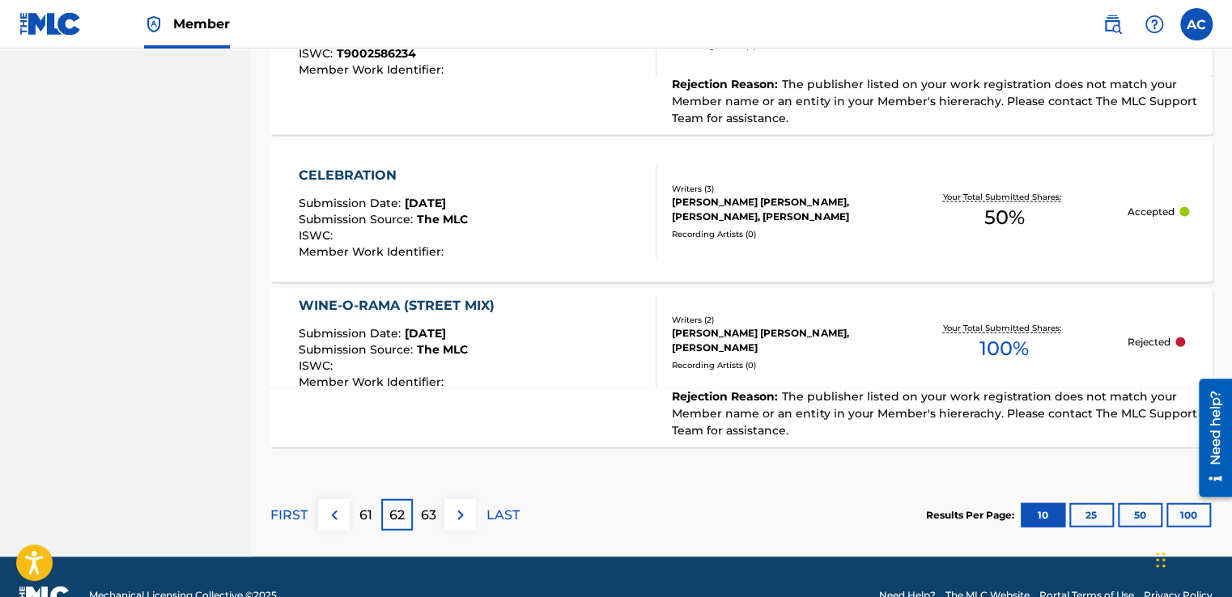
click at [363, 513] on p "61" at bounding box center [365, 515] width 13 height 19
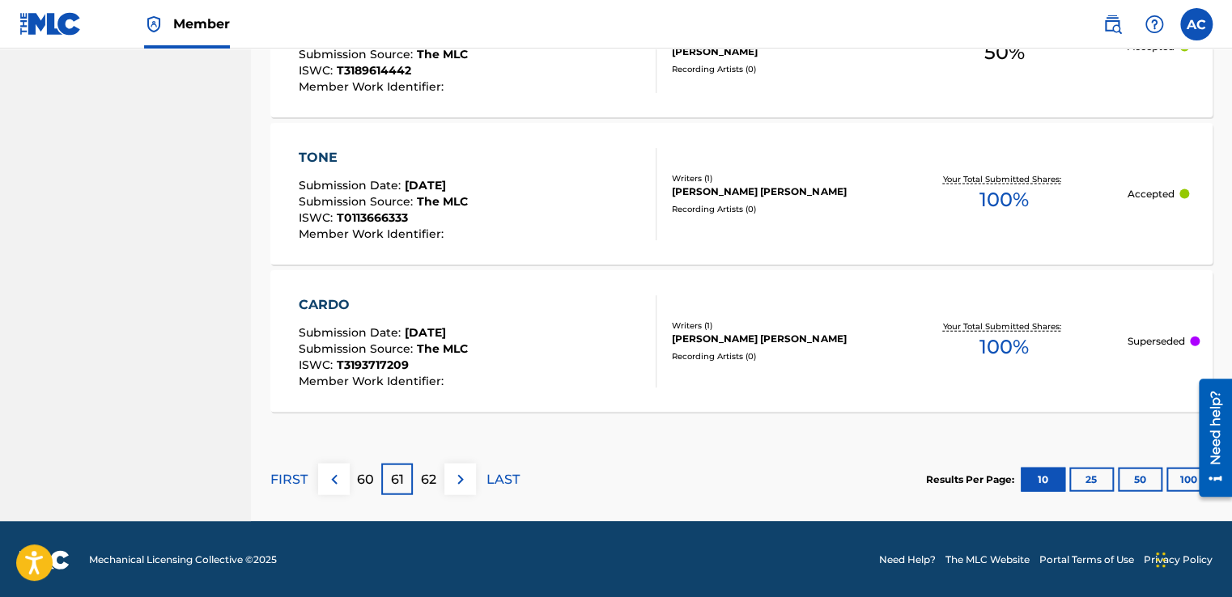
click at [424, 474] on p "62" at bounding box center [428, 479] width 15 height 19
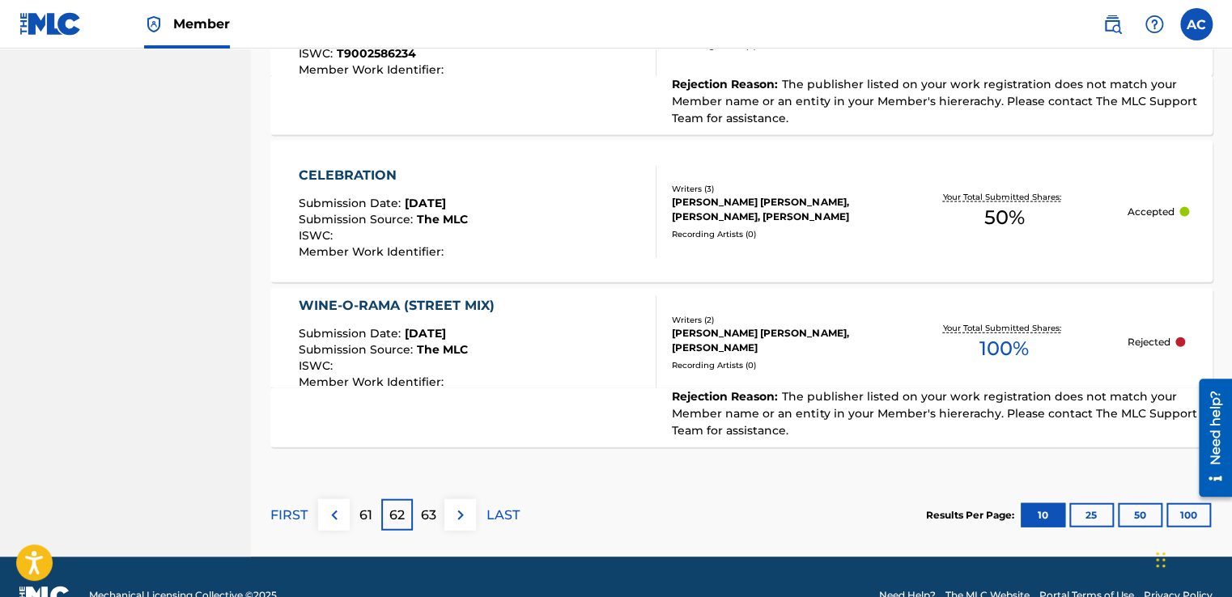
click at [363, 517] on p "61" at bounding box center [365, 515] width 13 height 19
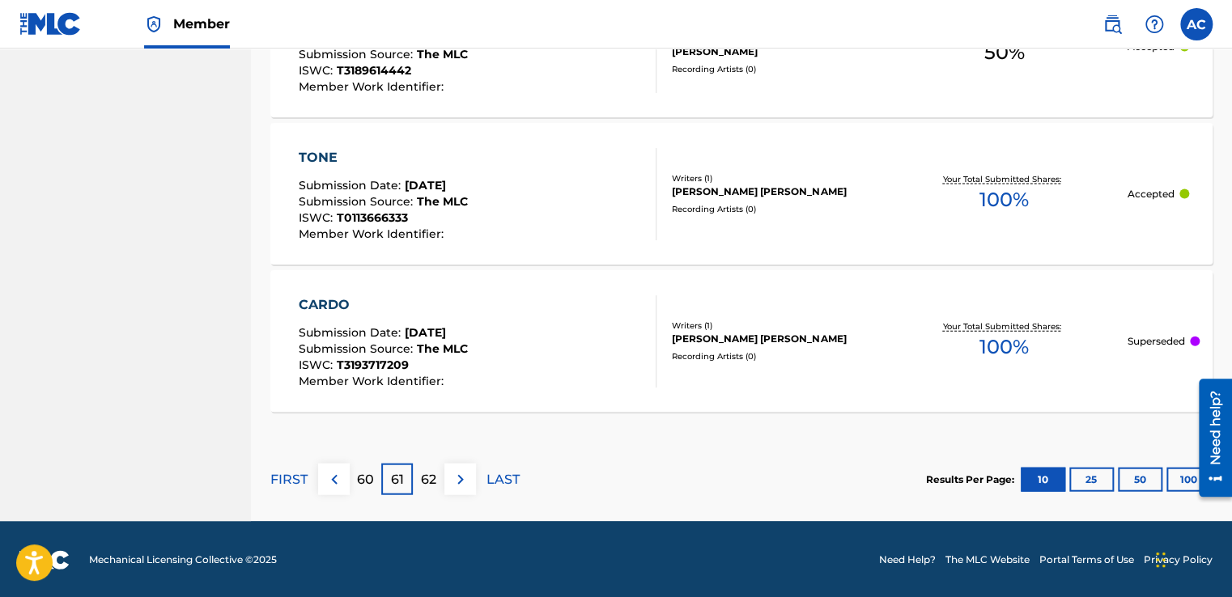
click at [422, 470] on p "62" at bounding box center [428, 479] width 15 height 19
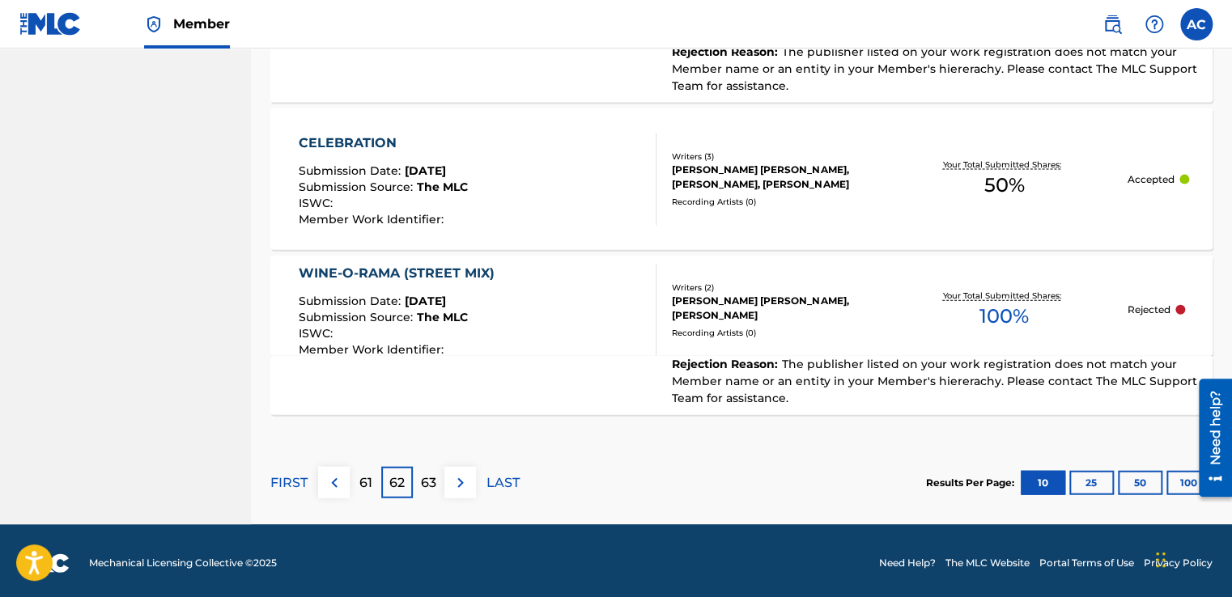
scroll to position [1732, 0]
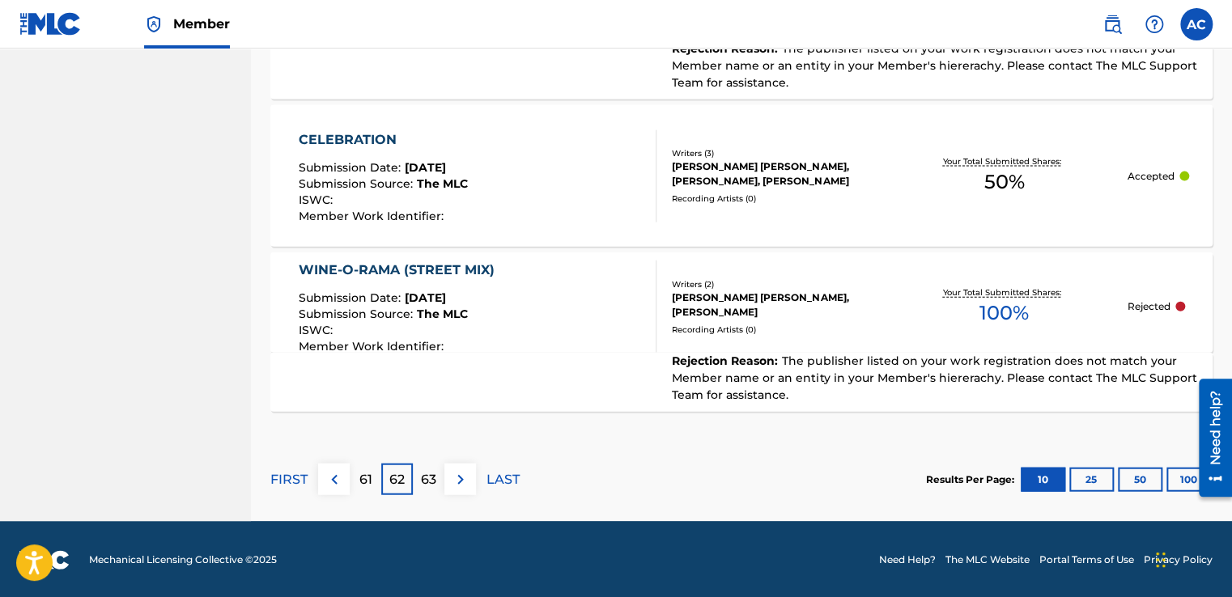
click at [429, 475] on p "63" at bounding box center [428, 479] width 15 height 19
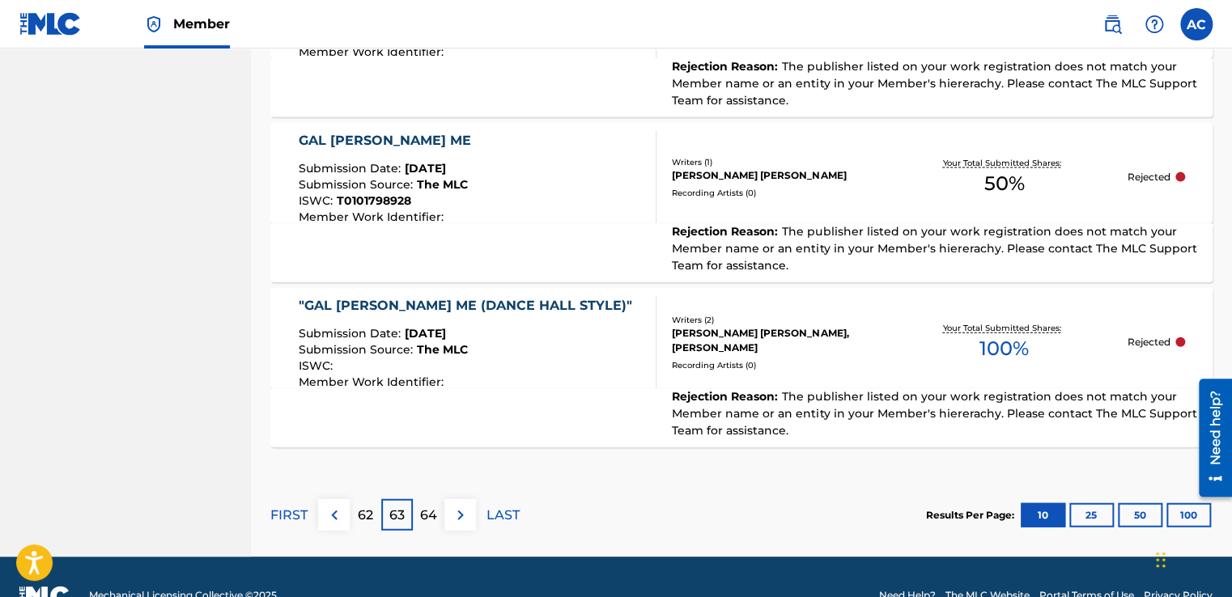
scroll to position [1765, 0]
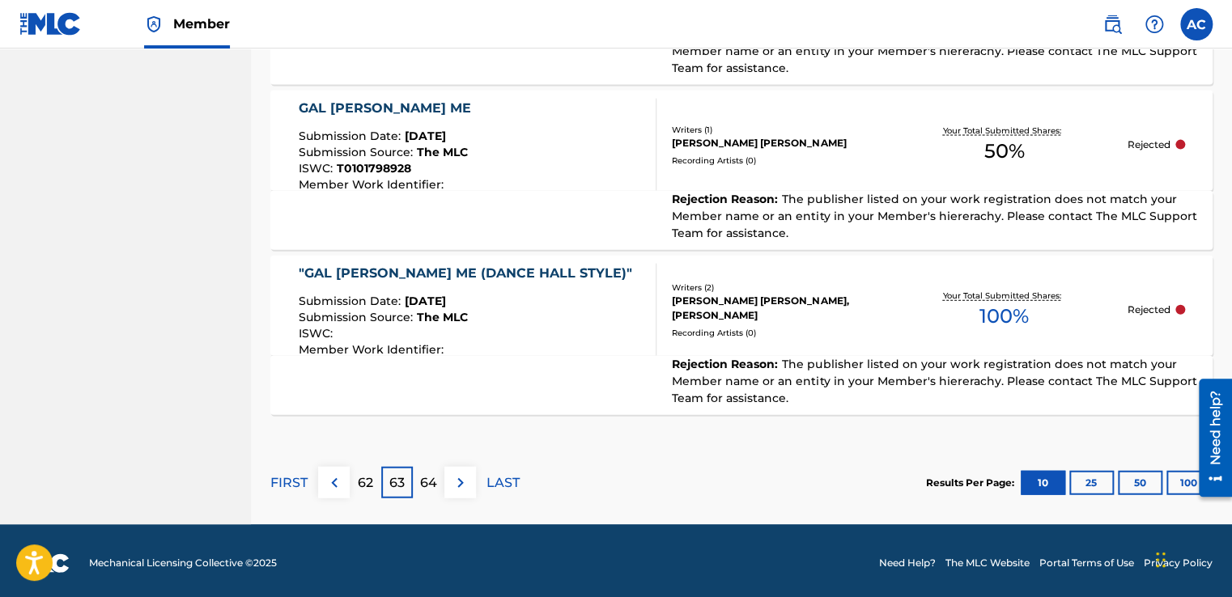
click at [429, 475] on p "64" at bounding box center [428, 483] width 17 height 19
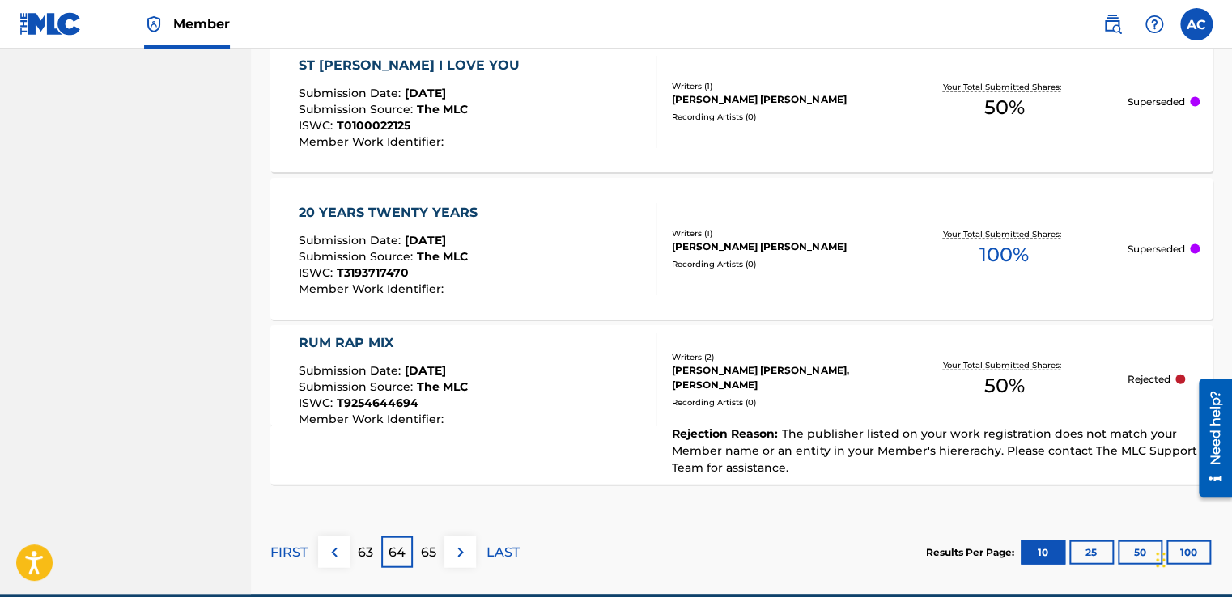
scroll to position [1715, 0]
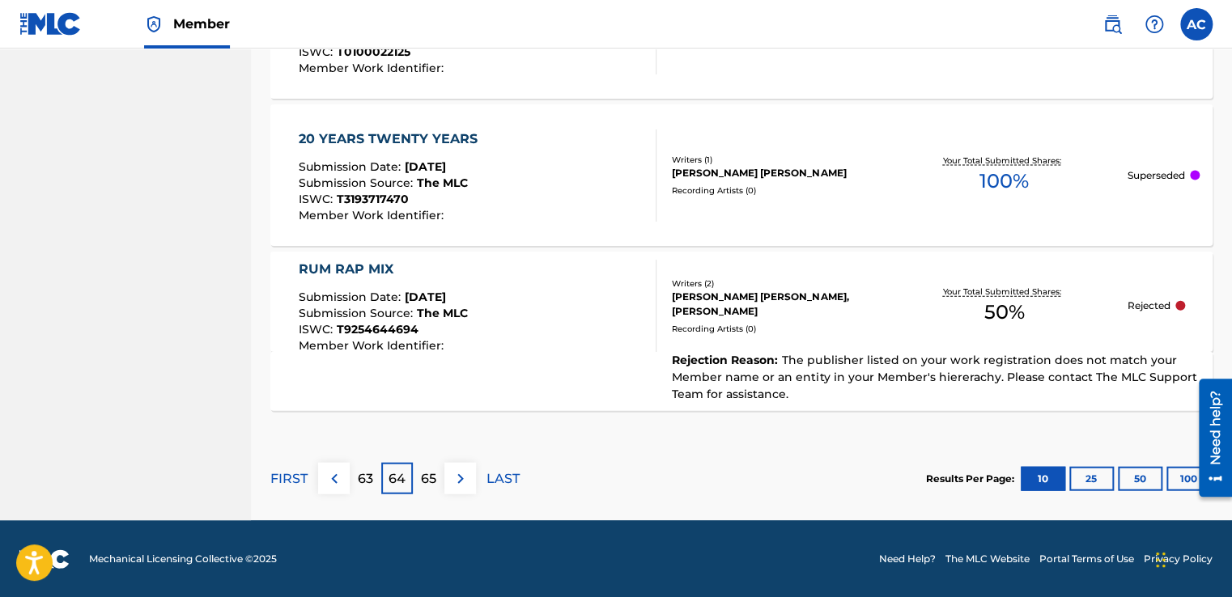
click at [435, 471] on p "65" at bounding box center [428, 478] width 15 height 19
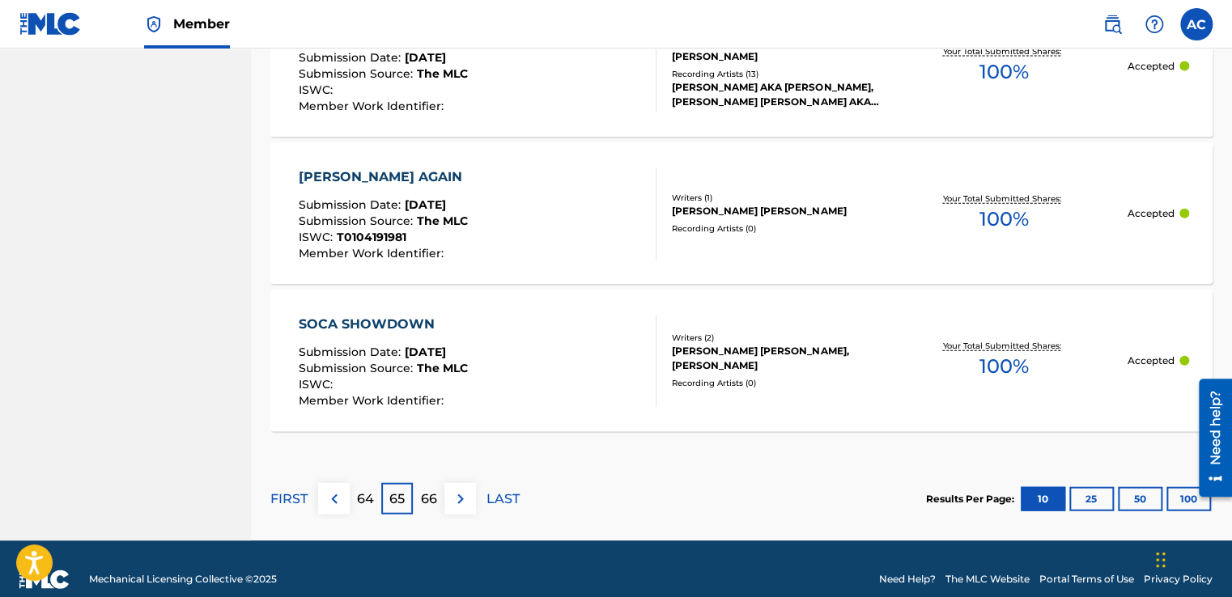
scroll to position [1732, 0]
click at [424, 490] on p "66" at bounding box center [429, 499] width 16 height 19
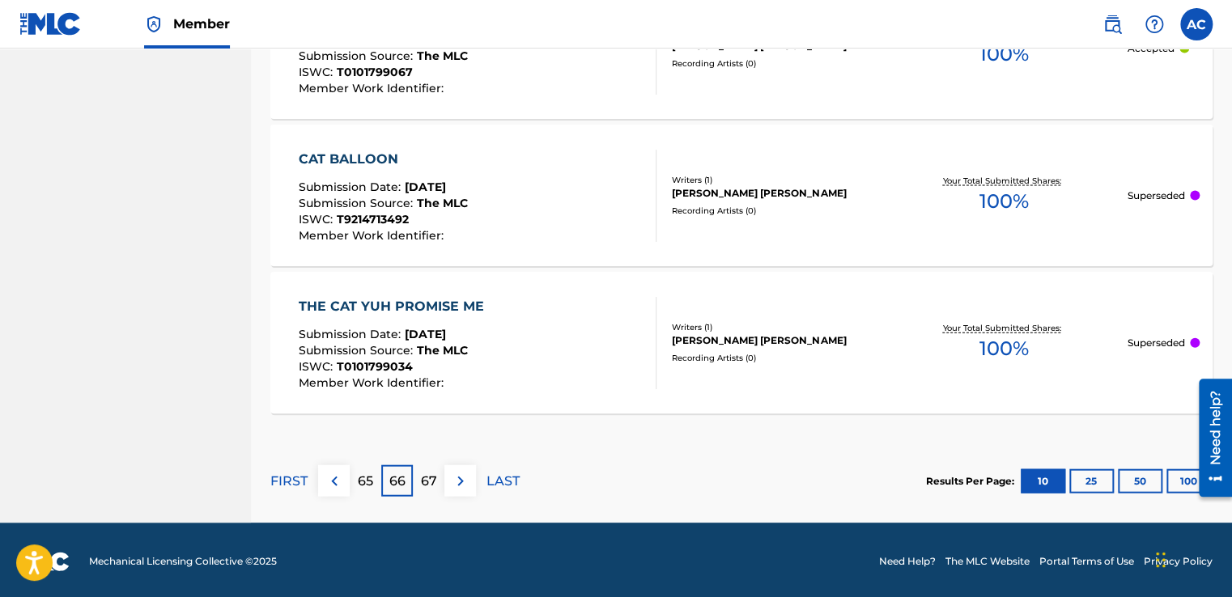
scroll to position [1644, 0]
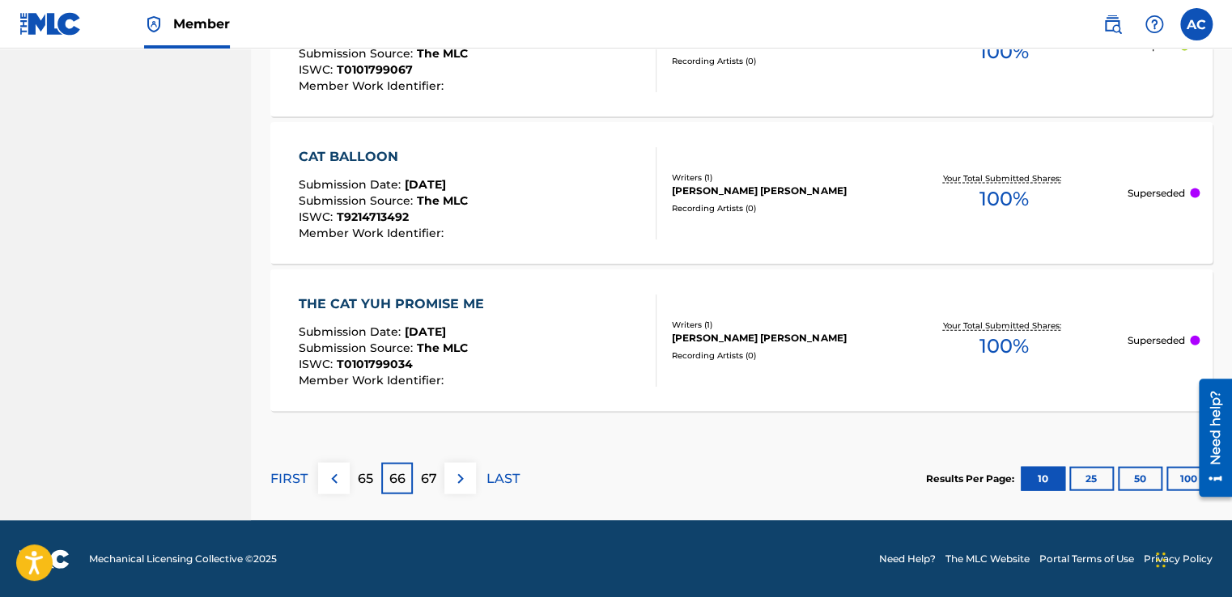
click at [429, 471] on p "67" at bounding box center [429, 478] width 16 height 19
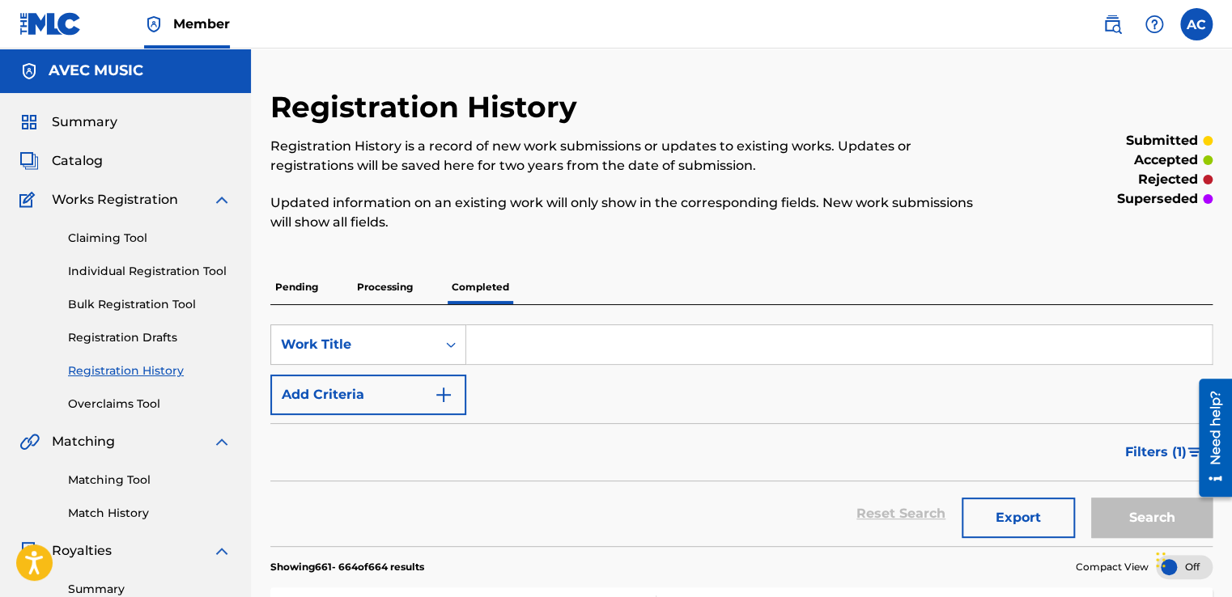
scroll to position [0, 0]
click at [93, 273] on link "Individual Registration Tool" at bounding box center [150, 271] width 164 height 17
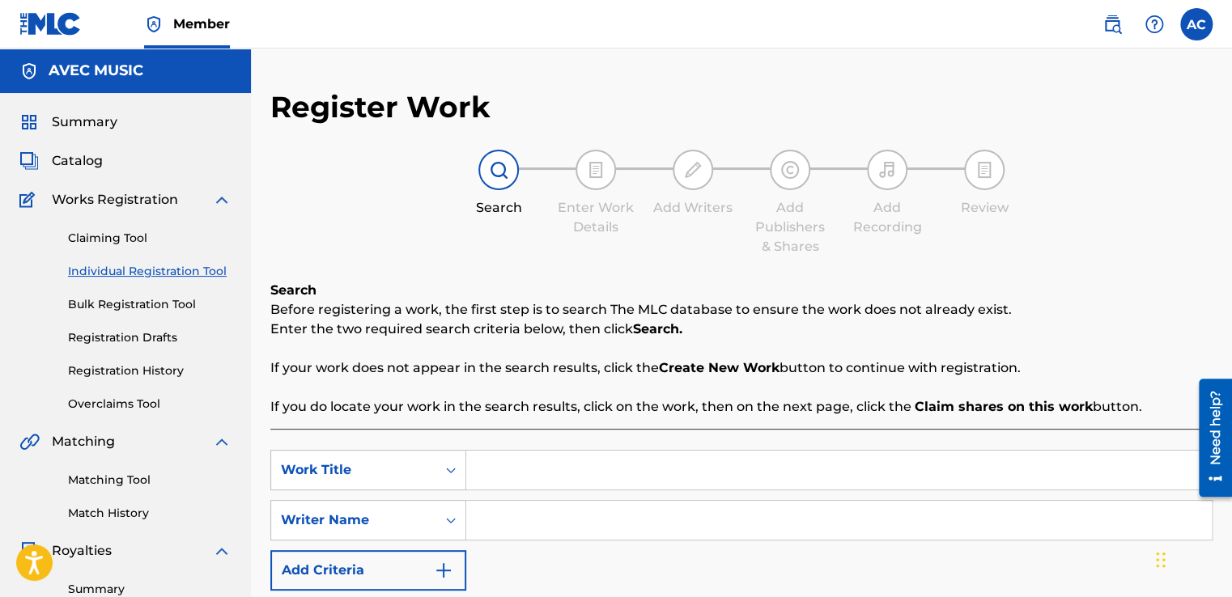
click at [495, 467] on input "Search Form" at bounding box center [838, 470] width 745 height 39
click at [584, 469] on input "YUH WOULD FID SO" at bounding box center [838, 470] width 745 height 39
type input "YUH WOULD FIND SO"
click at [758, 563] on div "SearchWithCriteriad1f3ed06-9af8-4ff3-a0fa-9370cdbfdd46 Work Title YUH WOULD FIN…" at bounding box center [741, 520] width 942 height 141
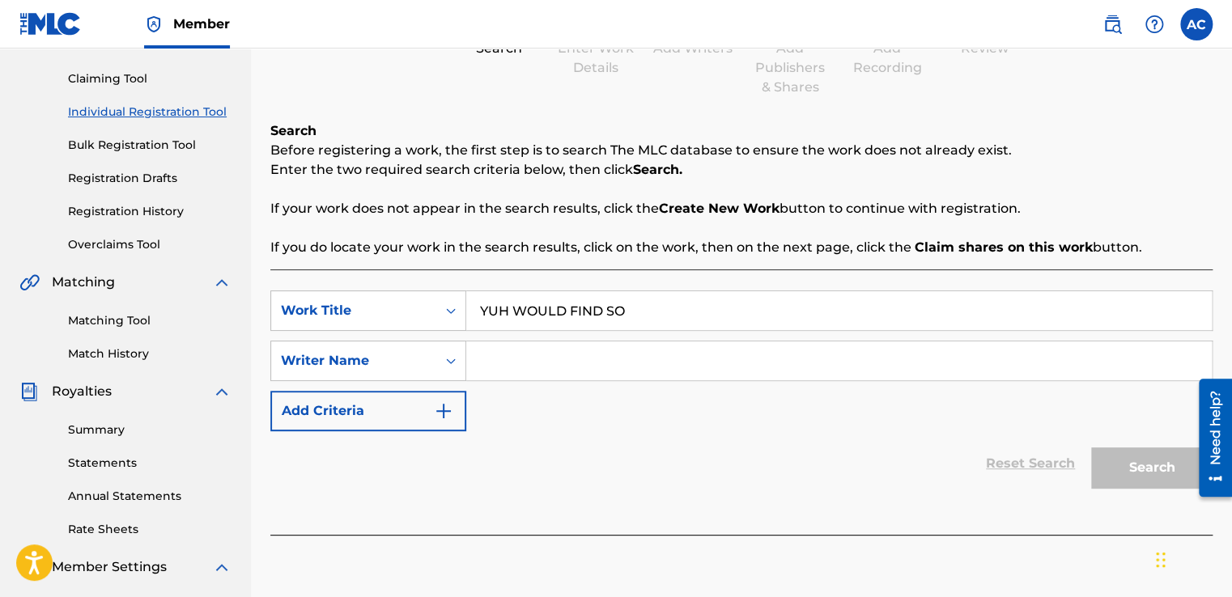
scroll to position [162, 0]
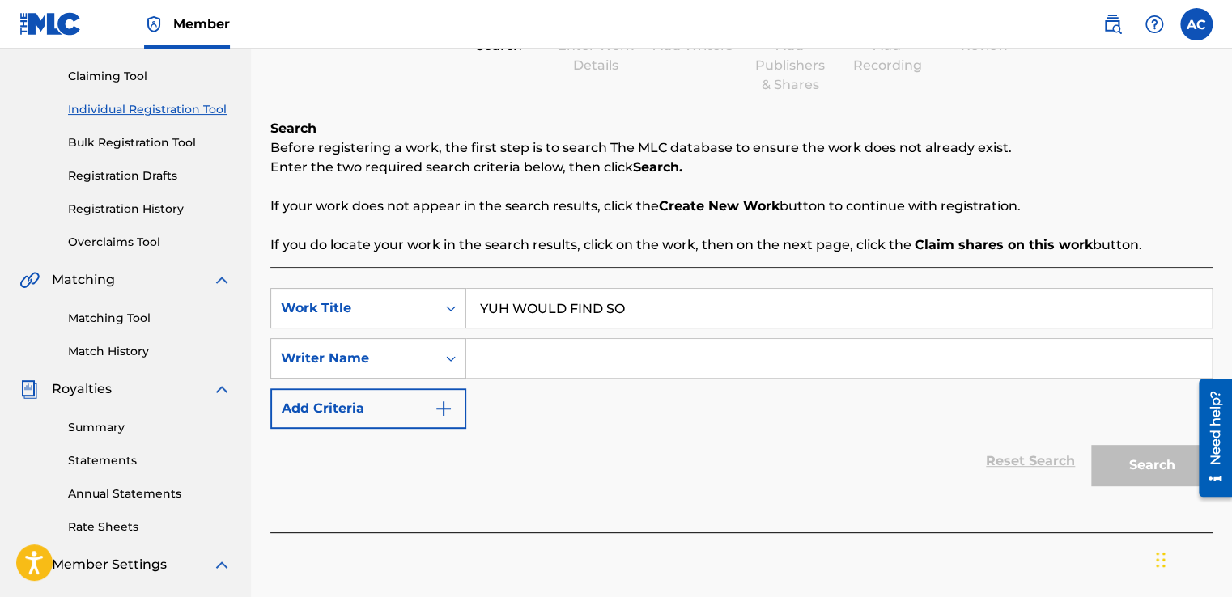
click at [506, 371] on input "Search Form" at bounding box center [838, 358] width 745 height 39
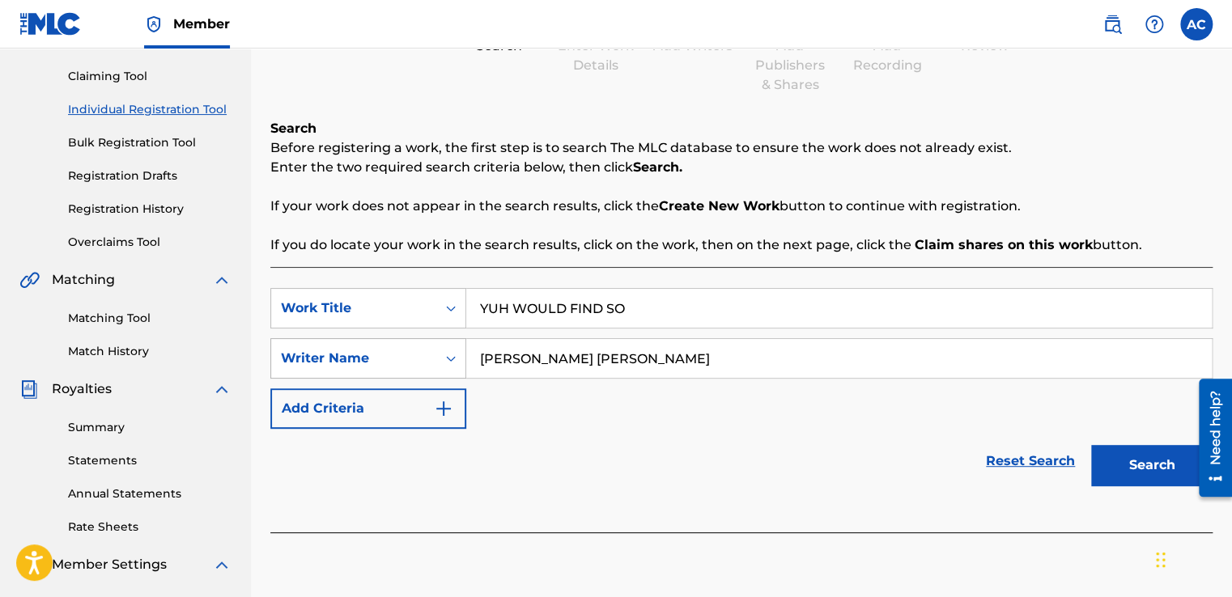
type input "ALSTON VERNON ELLSWORTH CYRUS"
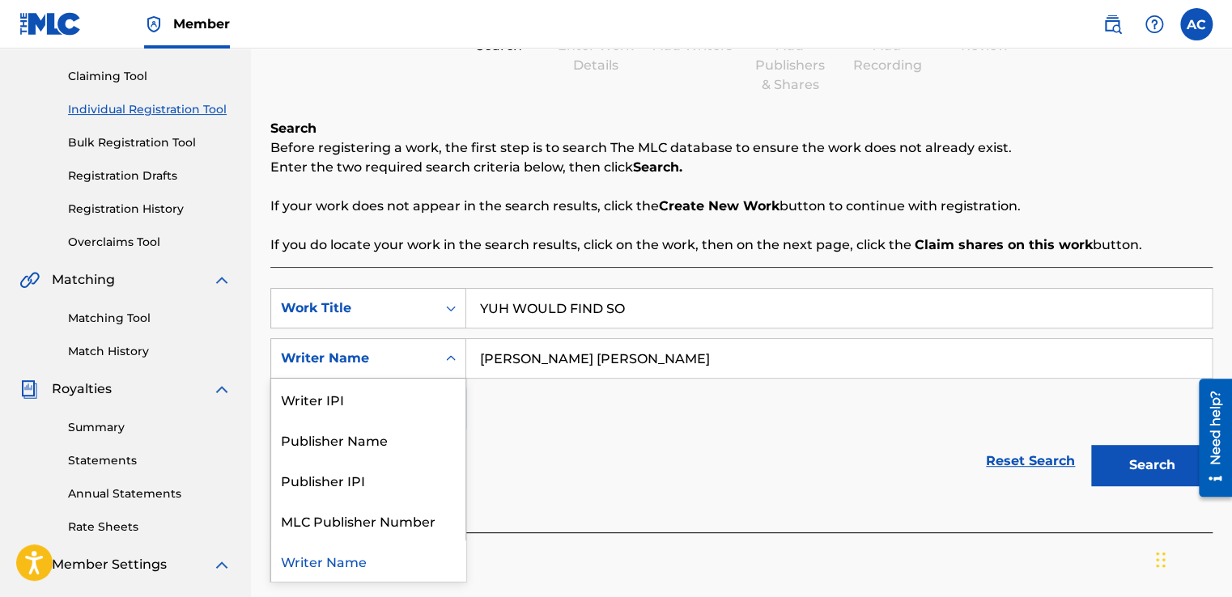
click at [450, 361] on icon "Search Form" at bounding box center [451, 358] width 16 height 16
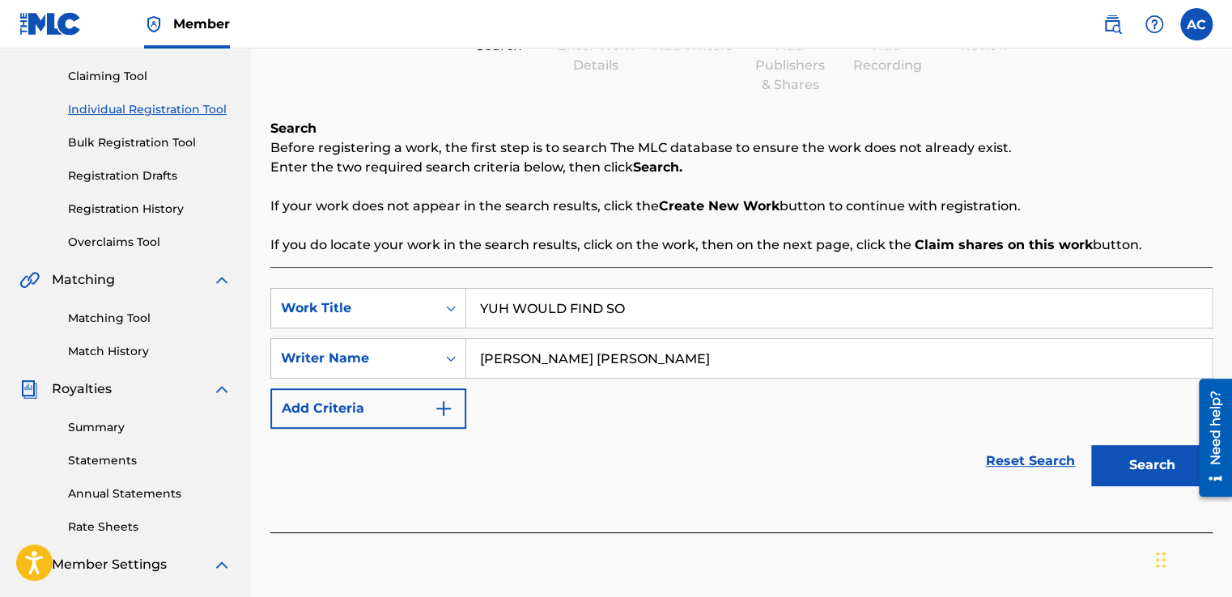
click at [1123, 461] on button "Search" at bounding box center [1151, 465] width 121 height 40
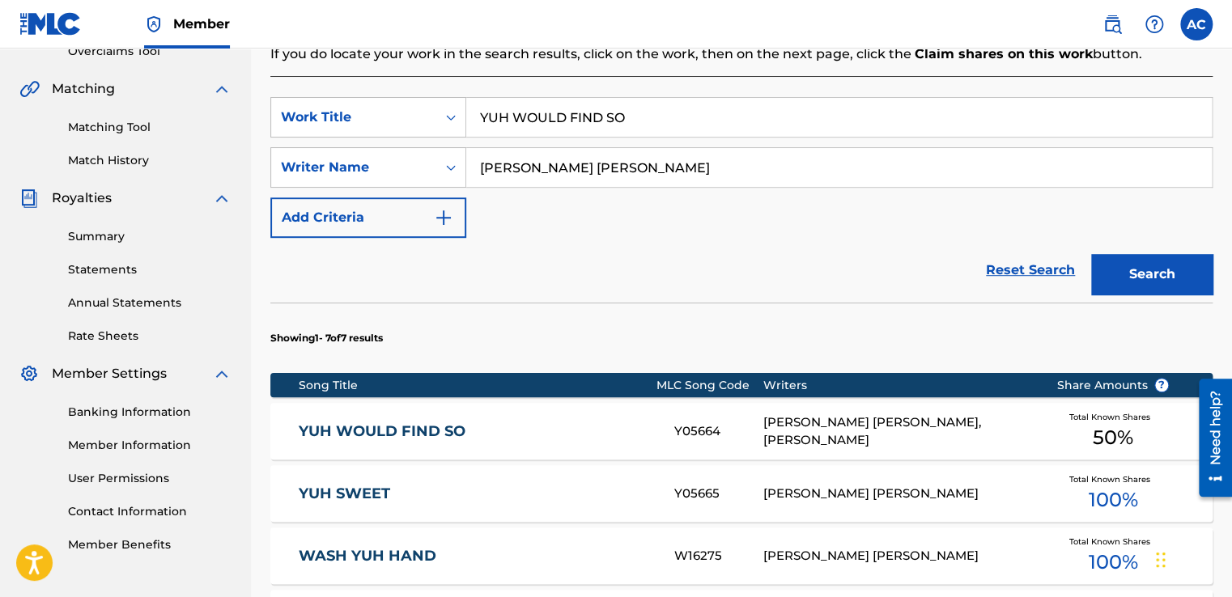
scroll to position [356, 0]
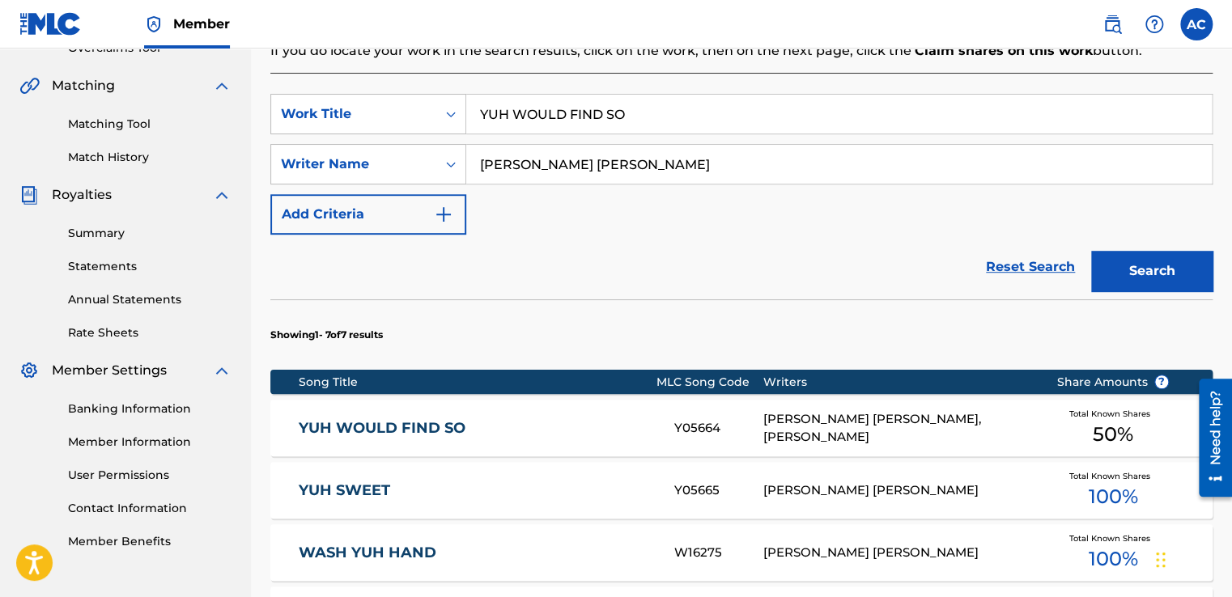
click at [429, 429] on link "YUH WOULD FIND SO" at bounding box center [476, 428] width 354 height 19
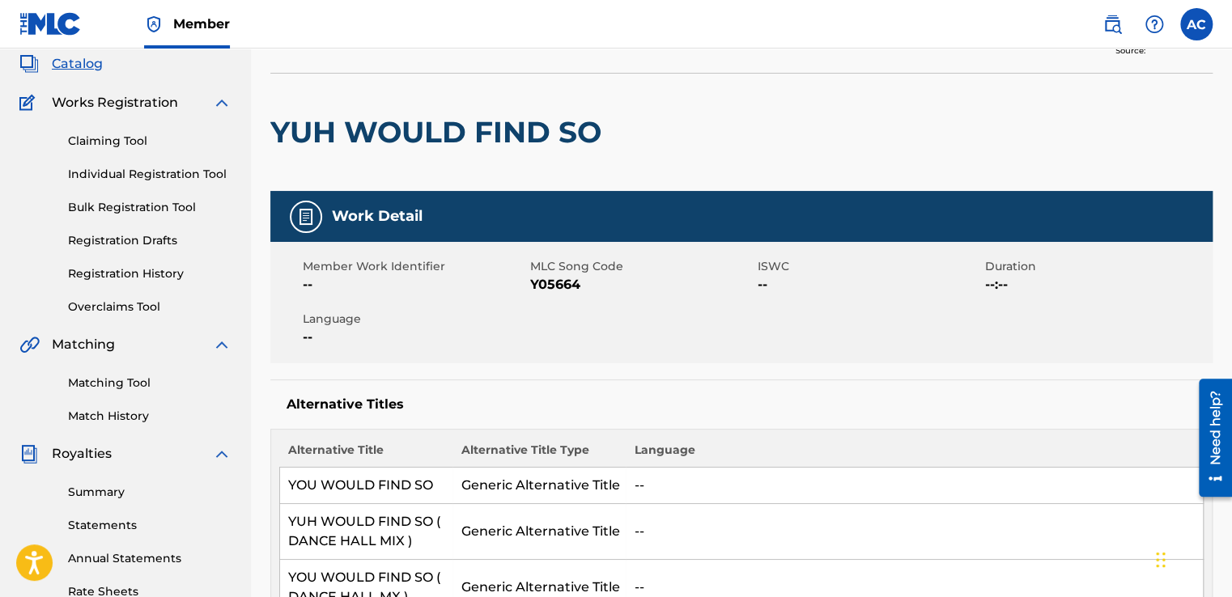
scroll to position [65, 0]
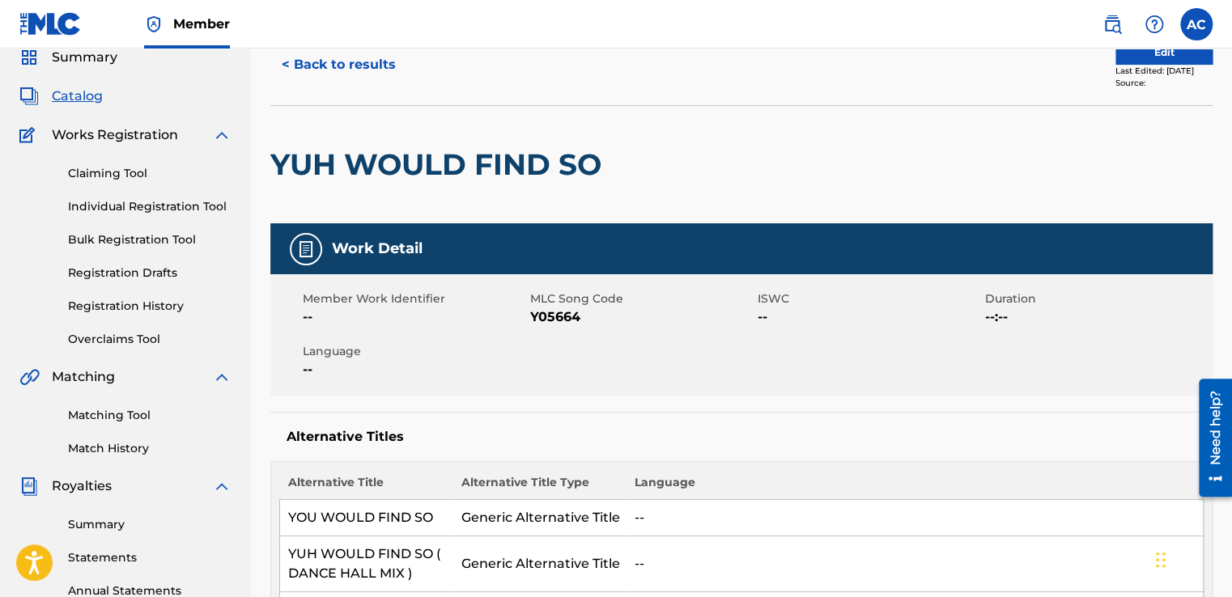
click at [168, 206] on link "Individual Registration Tool" at bounding box center [150, 206] width 164 height 17
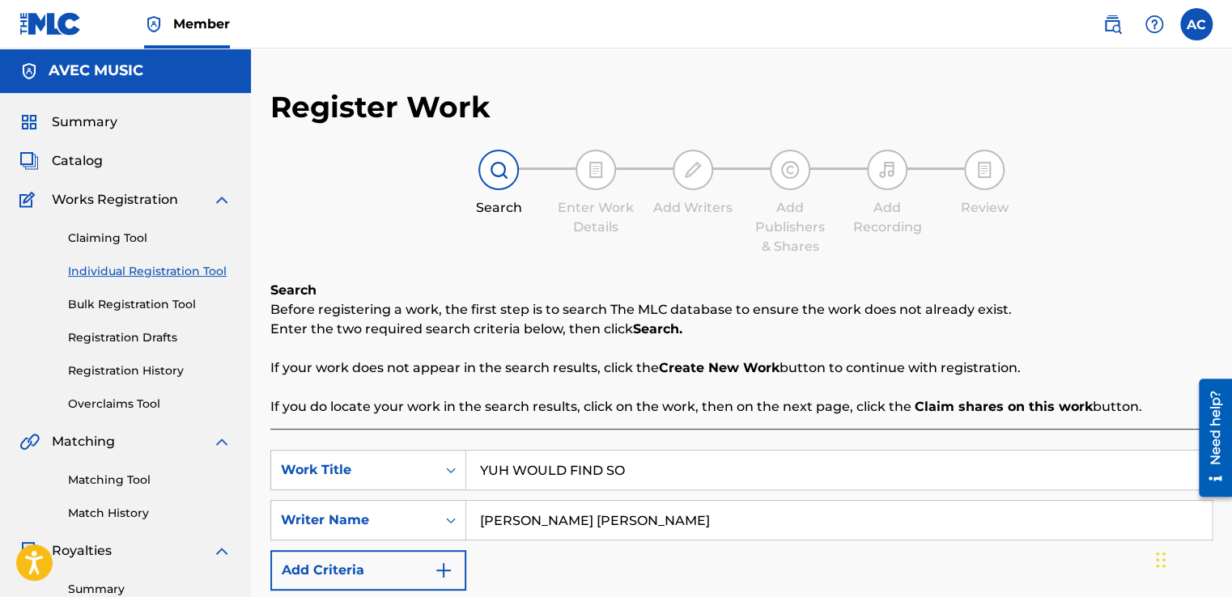
click at [631, 462] on input "YUH WOULD FIND SO" at bounding box center [838, 470] width 745 height 39
type input "Y"
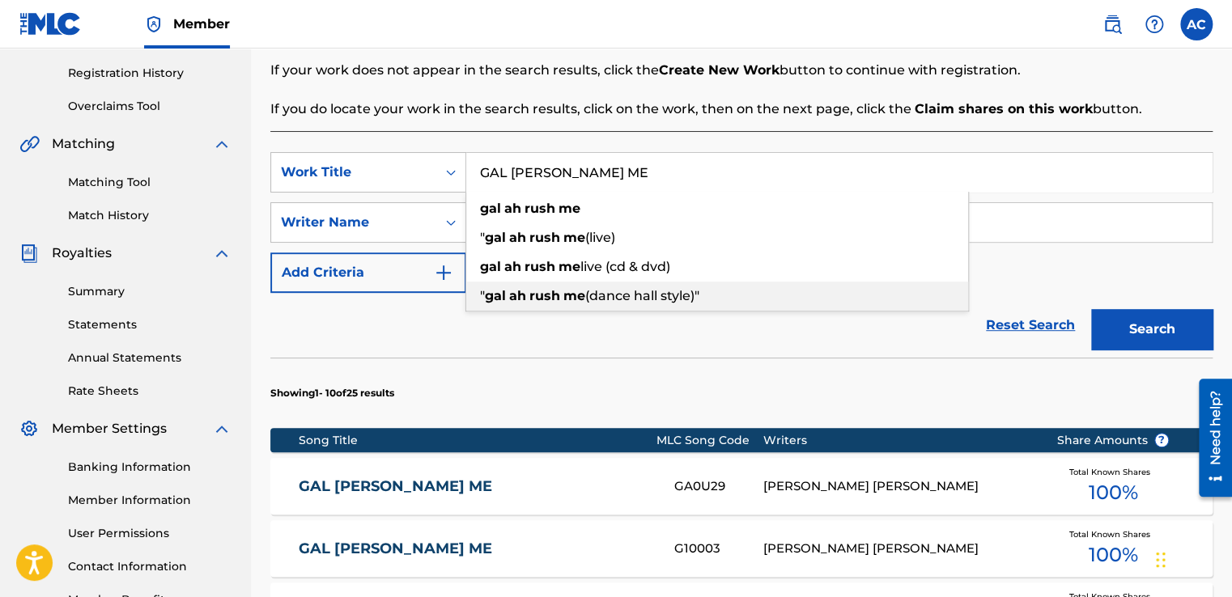
scroll to position [291, 0]
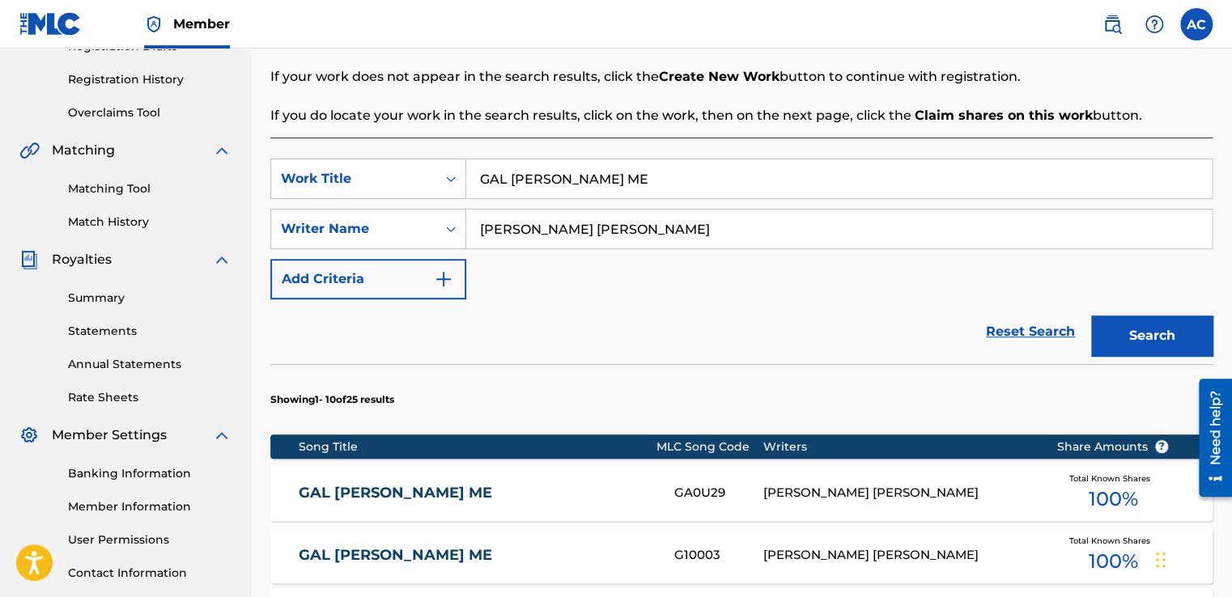
click at [864, 345] on div "Reset Search Search" at bounding box center [741, 331] width 942 height 65
click at [1150, 331] on button "Search" at bounding box center [1151, 336] width 121 height 40
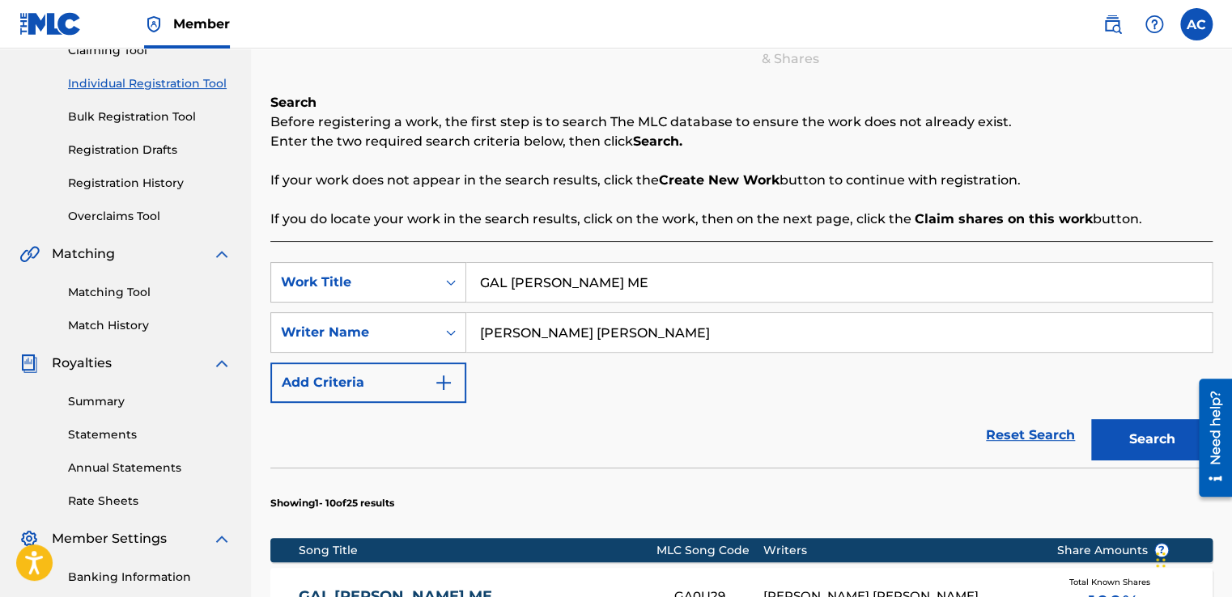
scroll to position [185, 0]
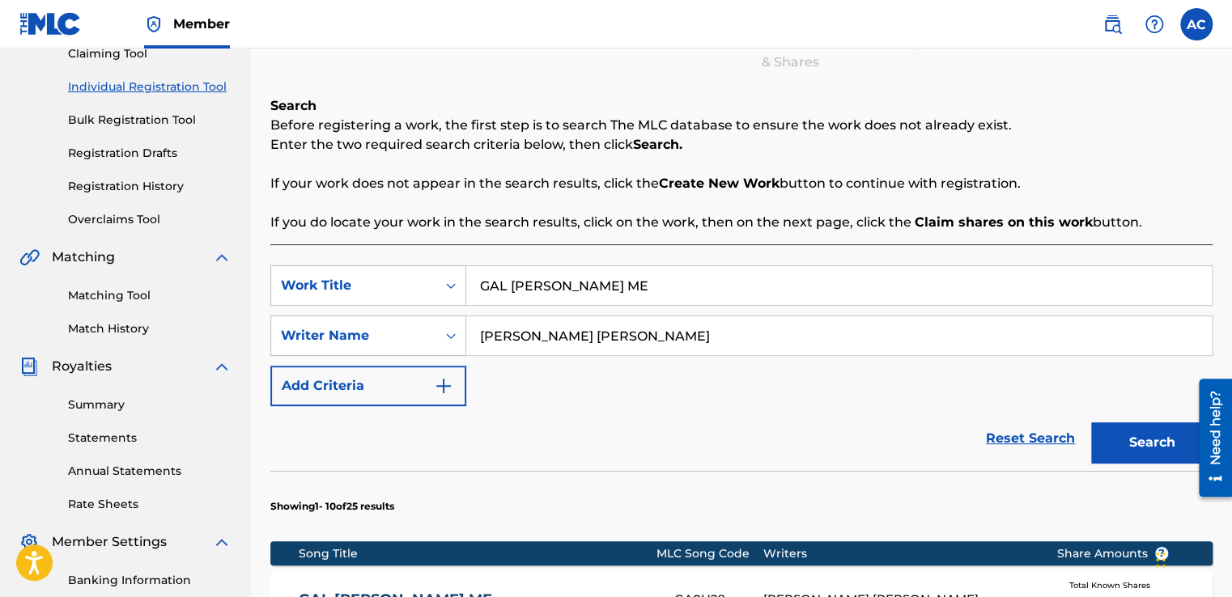
click at [601, 279] on input "GAL AH RUSH ME" at bounding box center [838, 285] width 745 height 39
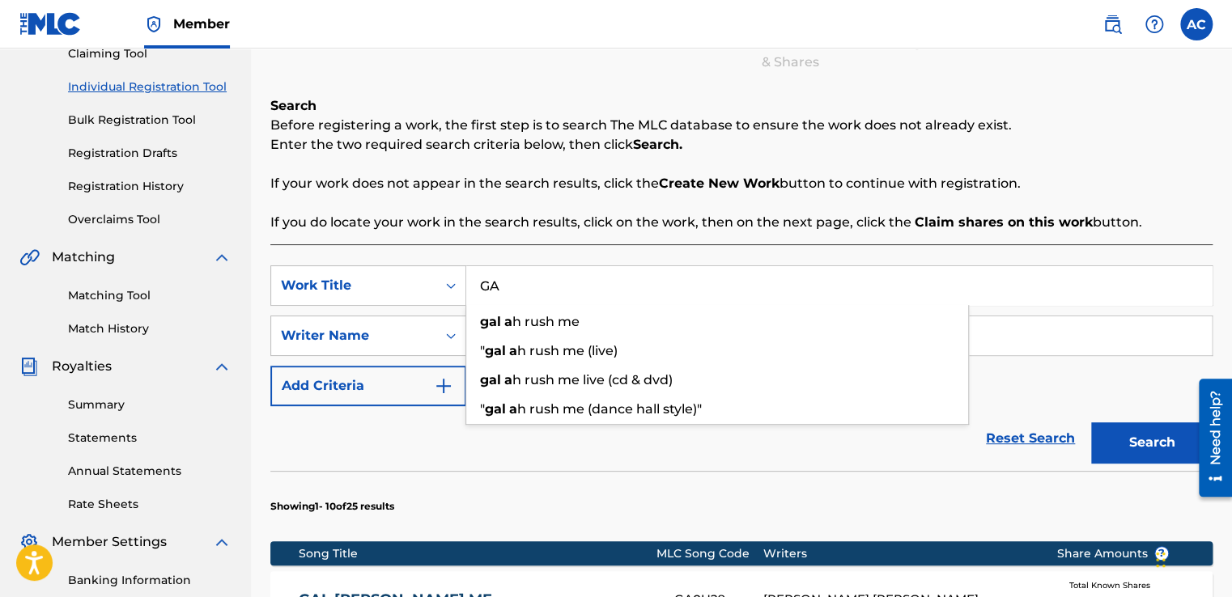
type input "G"
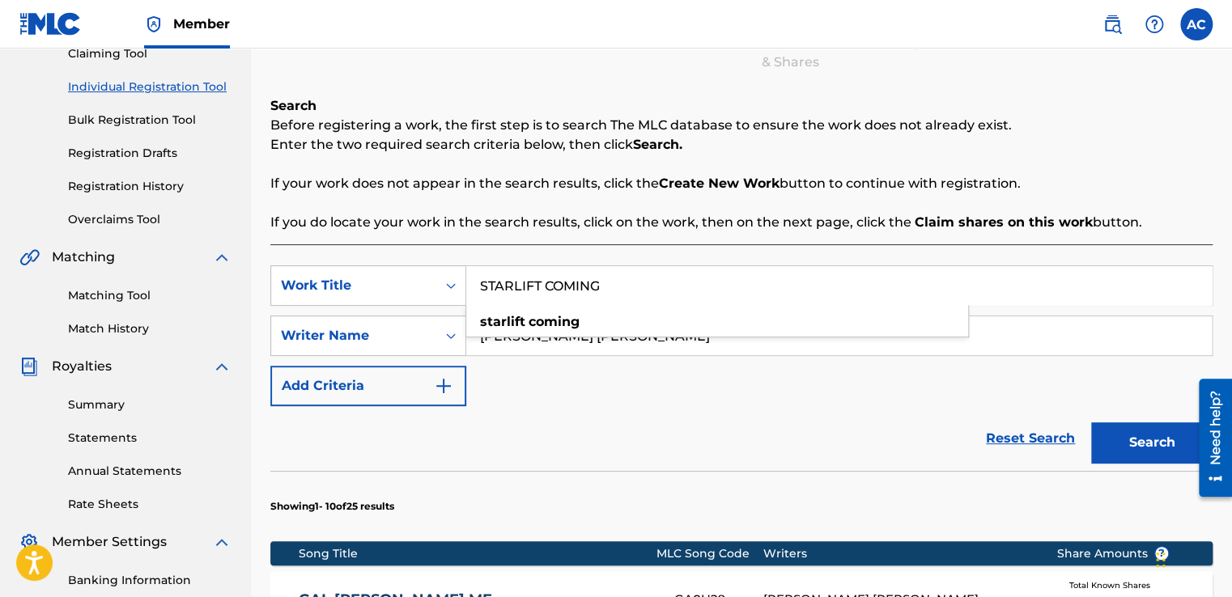
type input "STARLIFT COMING"
click at [1140, 435] on button "Search" at bounding box center [1151, 443] width 121 height 40
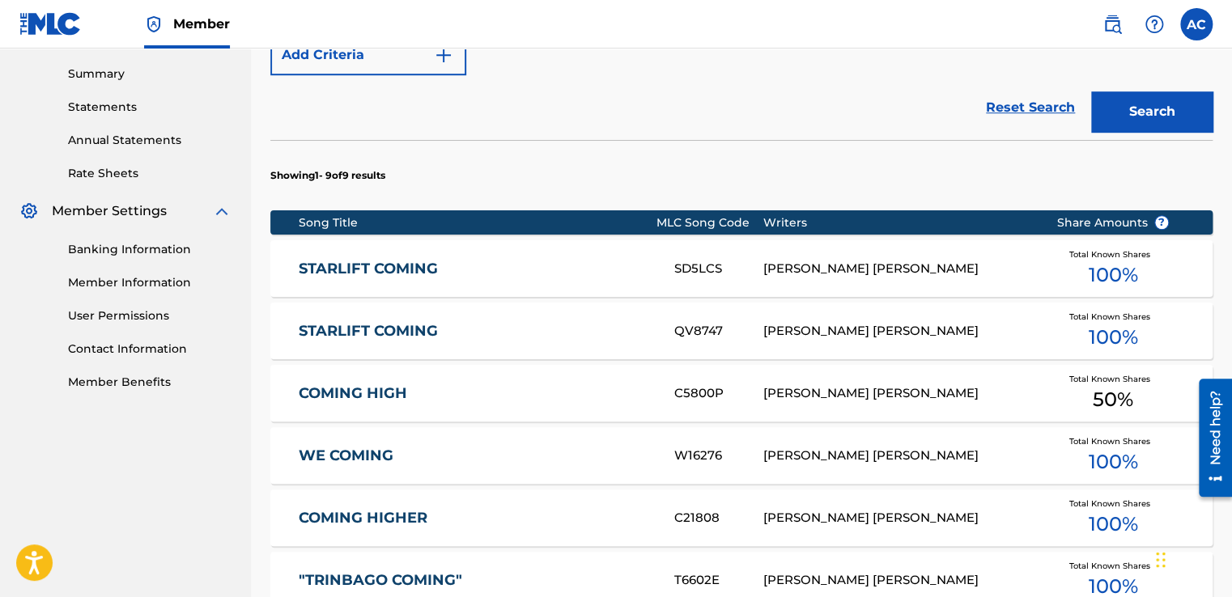
scroll to position [518, 0]
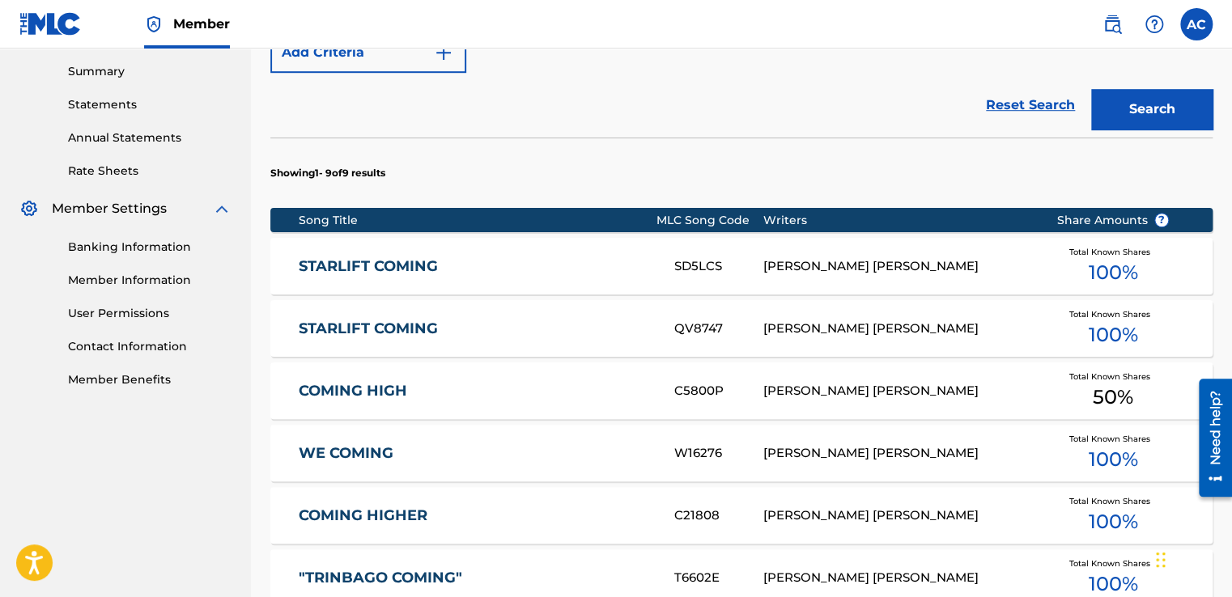
click at [342, 265] on link "STARLIFT COMING" at bounding box center [476, 266] width 354 height 19
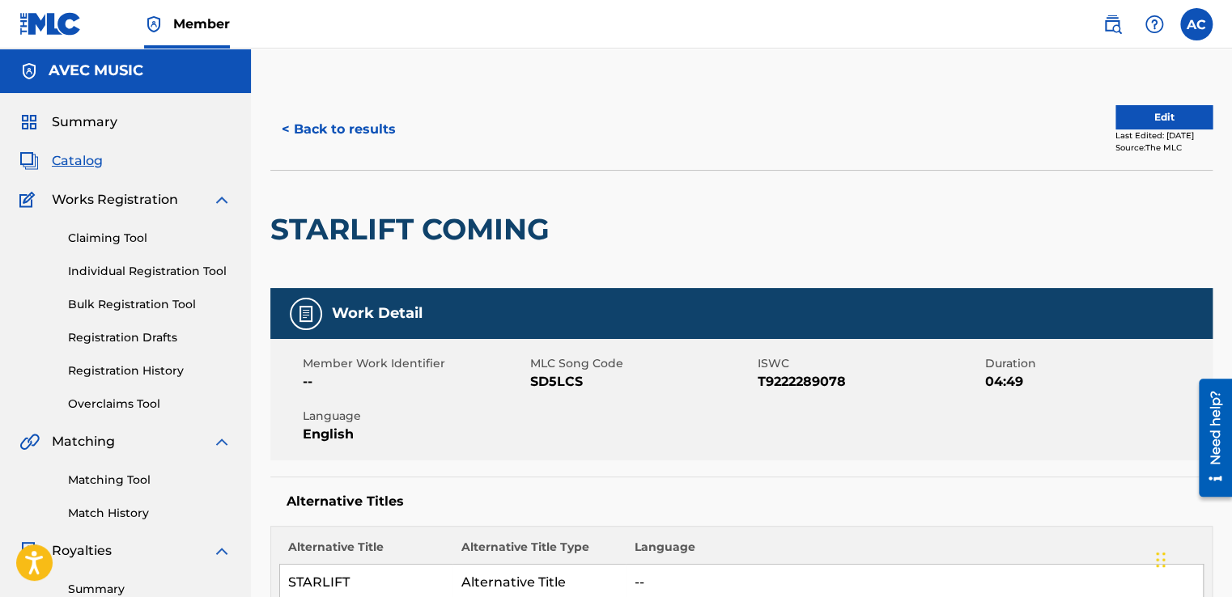
click at [340, 130] on button "< Back to results" at bounding box center [338, 129] width 137 height 40
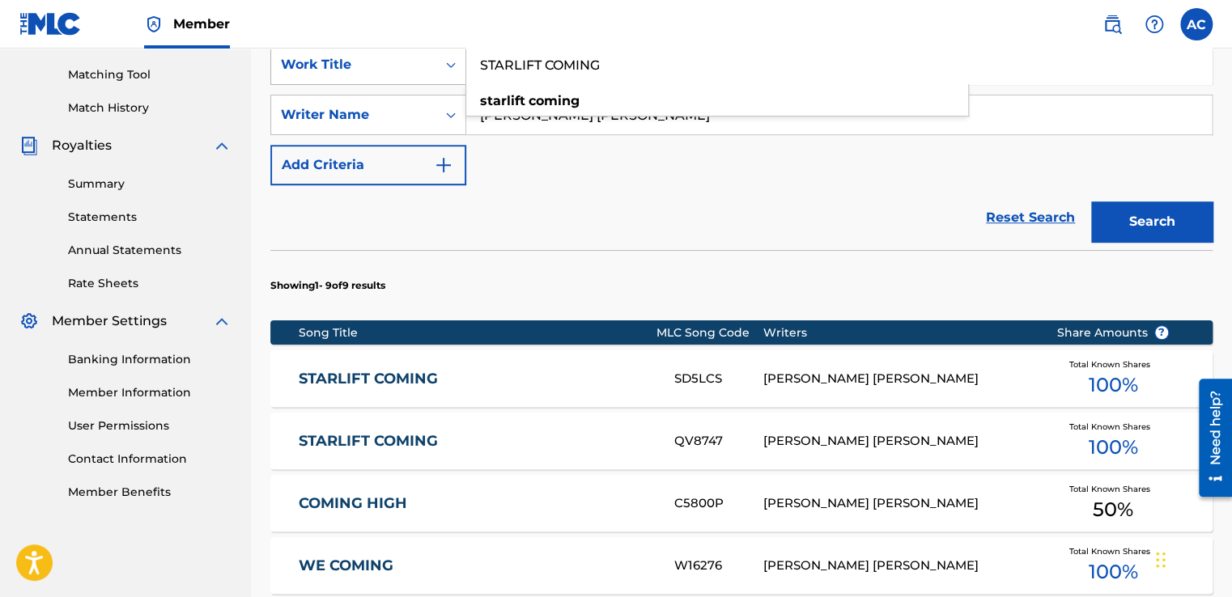
drag, startPoint x: 541, startPoint y: 62, endPoint x: 459, endPoint y: 61, distance: 81.8
click at [459, 61] on div "SearchWithCriteriad1f3ed06-9af8-4ff3-a0fa-9370cdbfdd46 Work Title STARLIFT COMI…" at bounding box center [741, 65] width 942 height 40
type input "WE COMING BACK"
click at [1106, 154] on div "SearchWithCriteriad1f3ed06-9af8-4ff3-a0fa-9370cdbfdd46 Work Title WE COMING BAC…" at bounding box center [741, 115] width 942 height 141
click at [676, 118] on input "ALSTON VERNON ELLSWORTH CYRUS" at bounding box center [838, 115] width 745 height 39
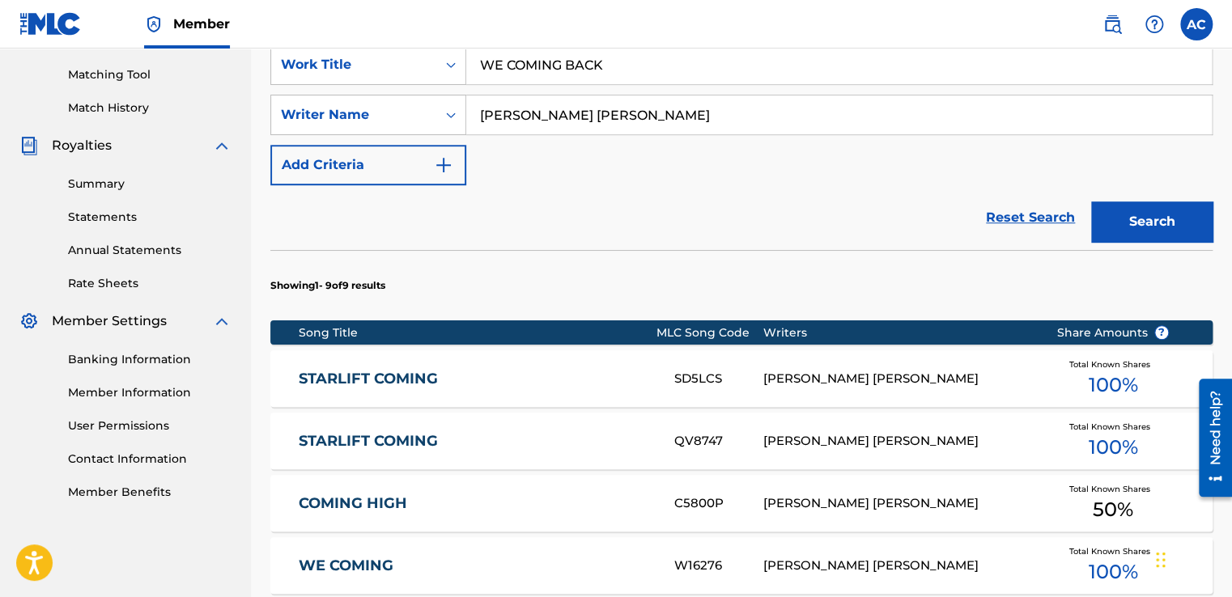
click at [1132, 209] on button "Search" at bounding box center [1151, 222] width 121 height 40
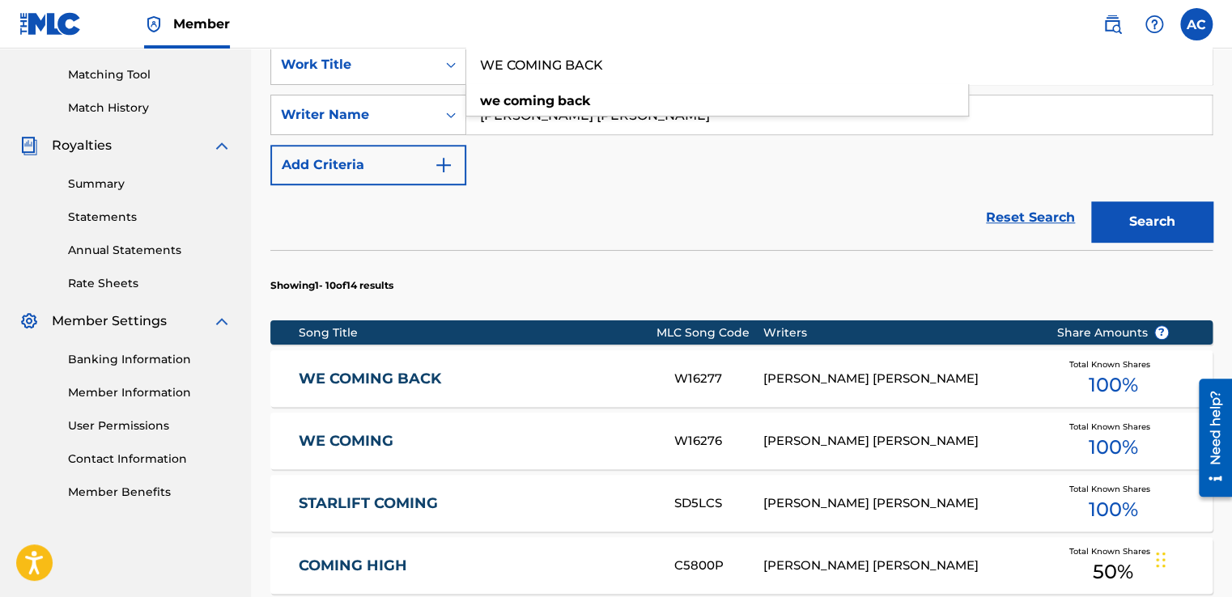
click at [609, 60] on input "WE COMING BACK" at bounding box center [838, 64] width 745 height 39
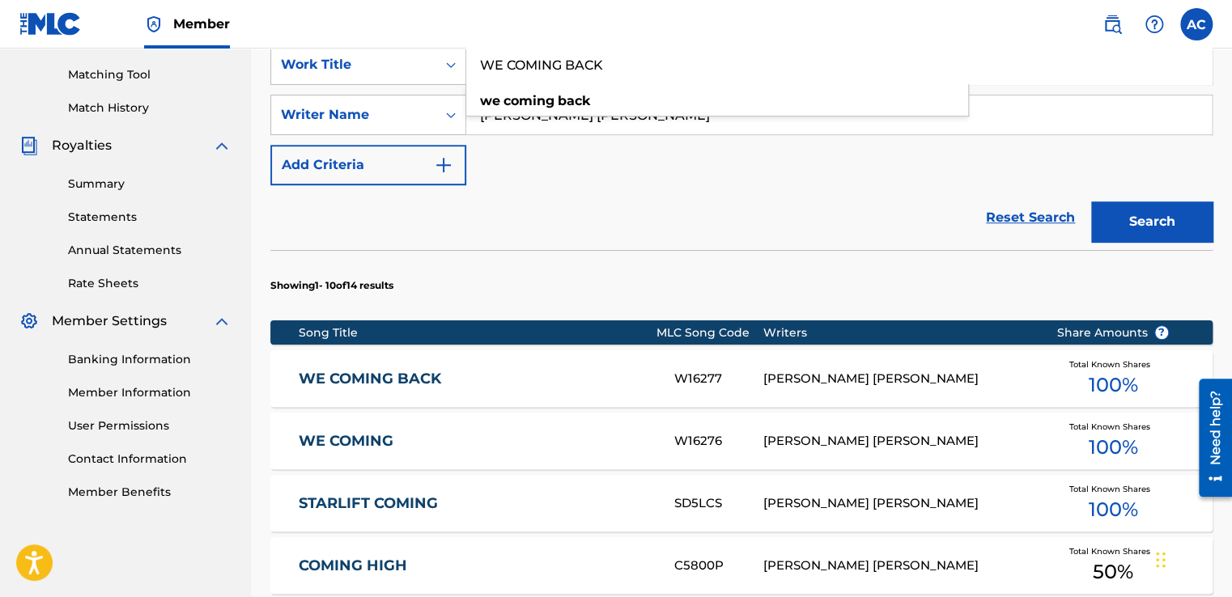
click at [609, 60] on input "WE COMING BACK" at bounding box center [838, 64] width 745 height 39
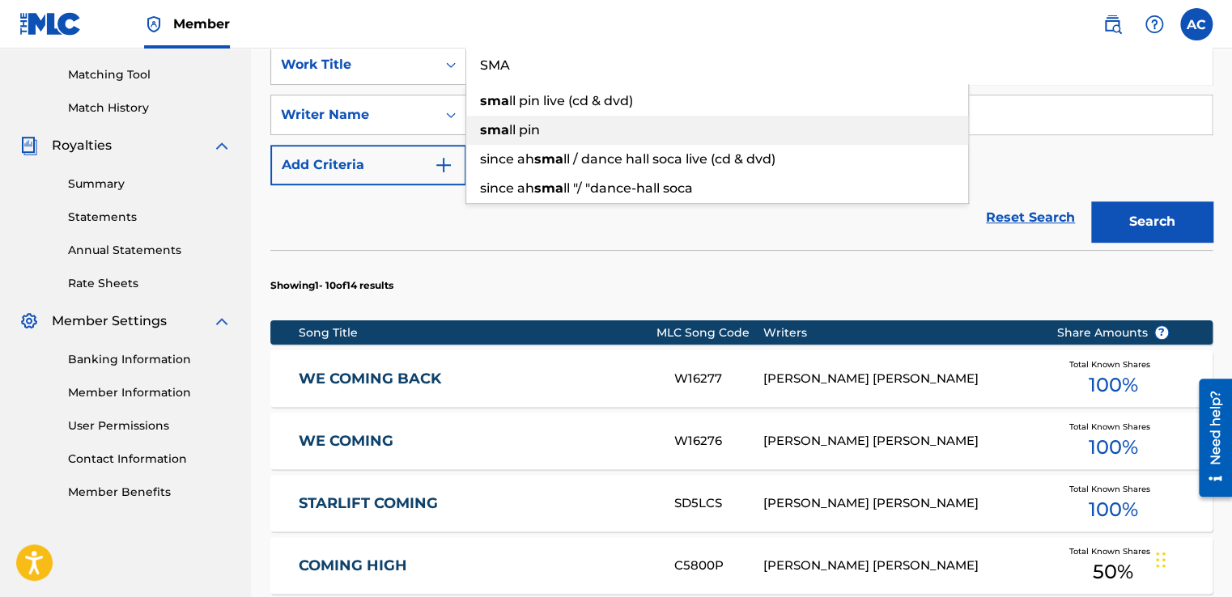
click at [522, 133] on span "ll pin" at bounding box center [524, 129] width 31 height 15
type input "small pin"
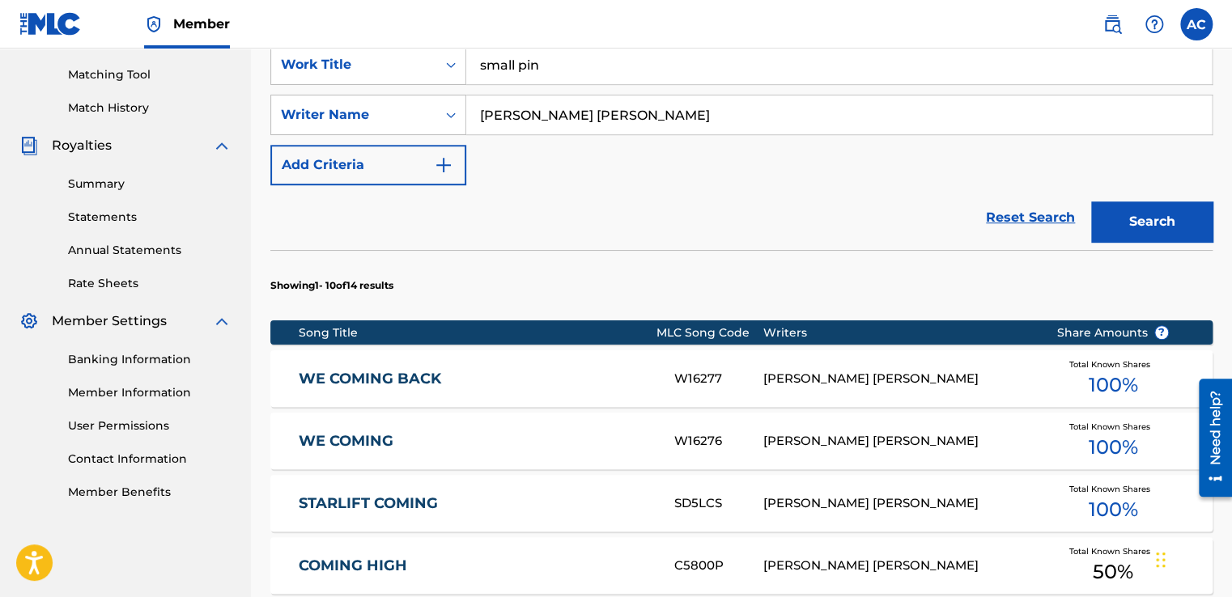
click at [1136, 213] on button "Search" at bounding box center [1151, 222] width 121 height 40
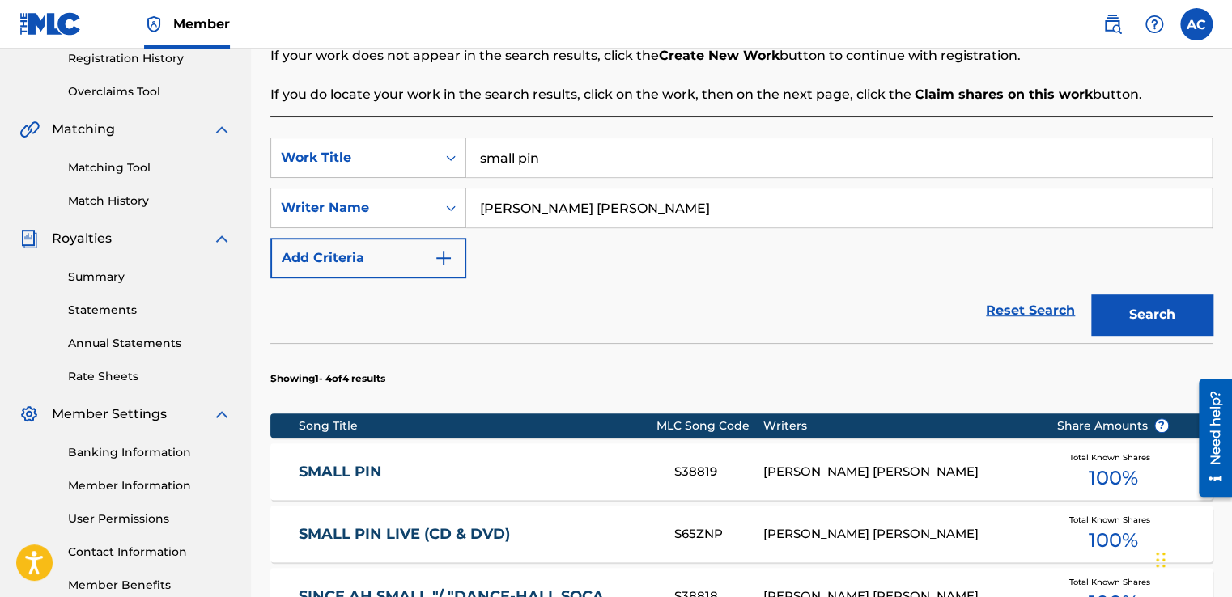
scroll to position [308, 0]
